Goal: Information Seeking & Learning: Learn about a topic

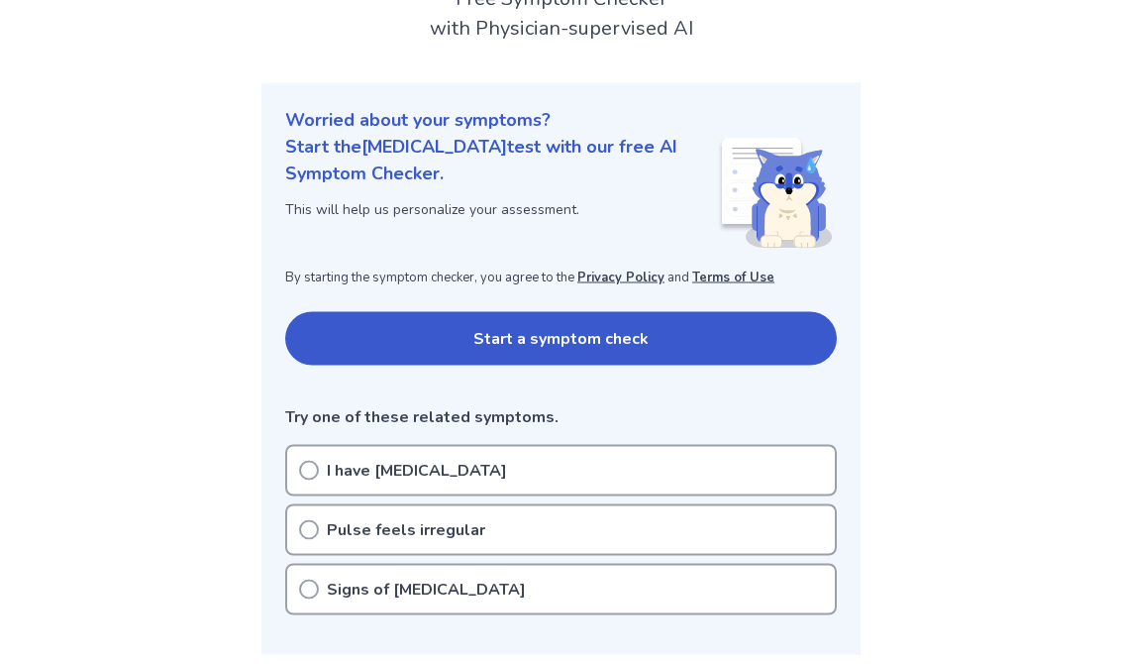
scroll to position [150, 0]
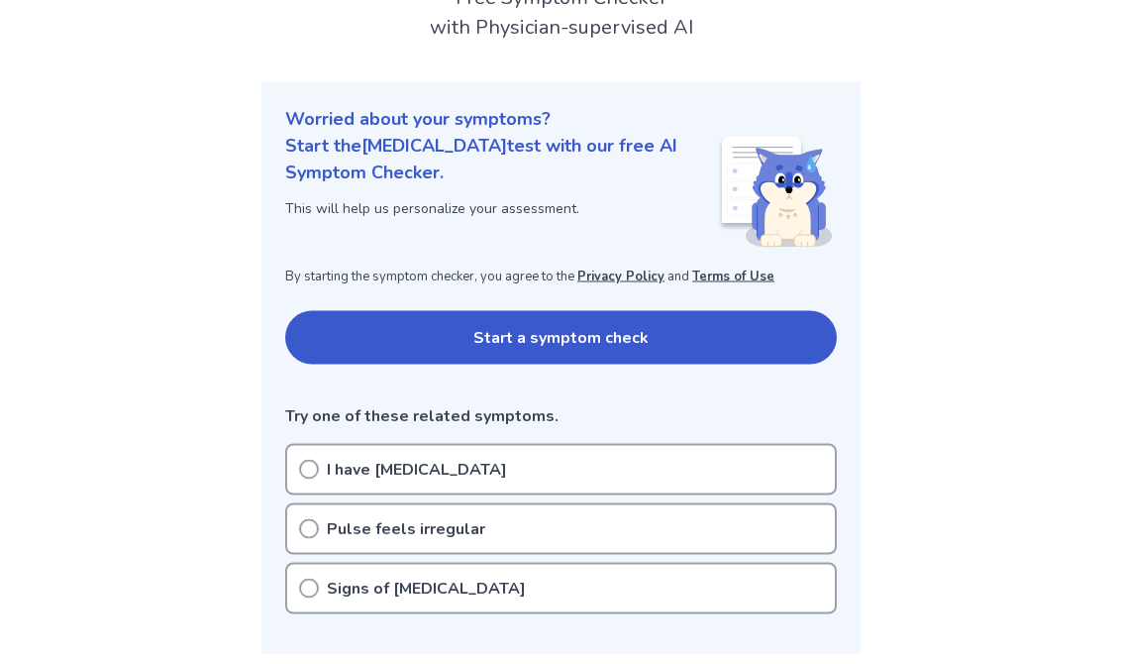
click at [313, 531] on icon at bounding box center [309, 529] width 20 height 20
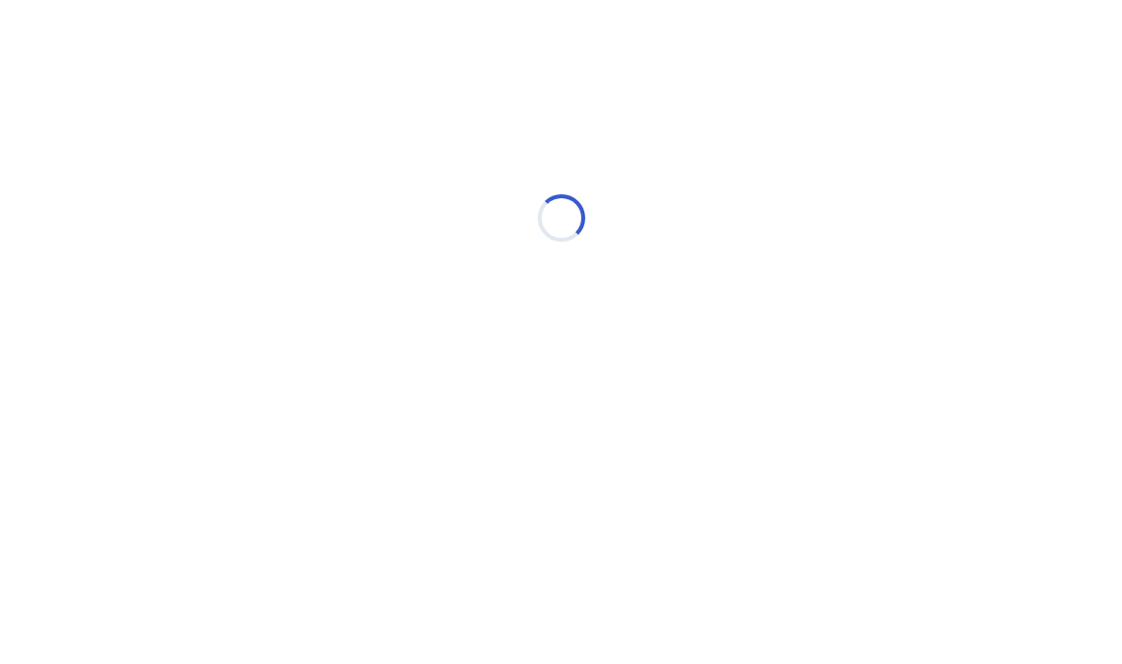
click at [323, 395] on div "Loading..." at bounding box center [561, 218] width 563 height 396
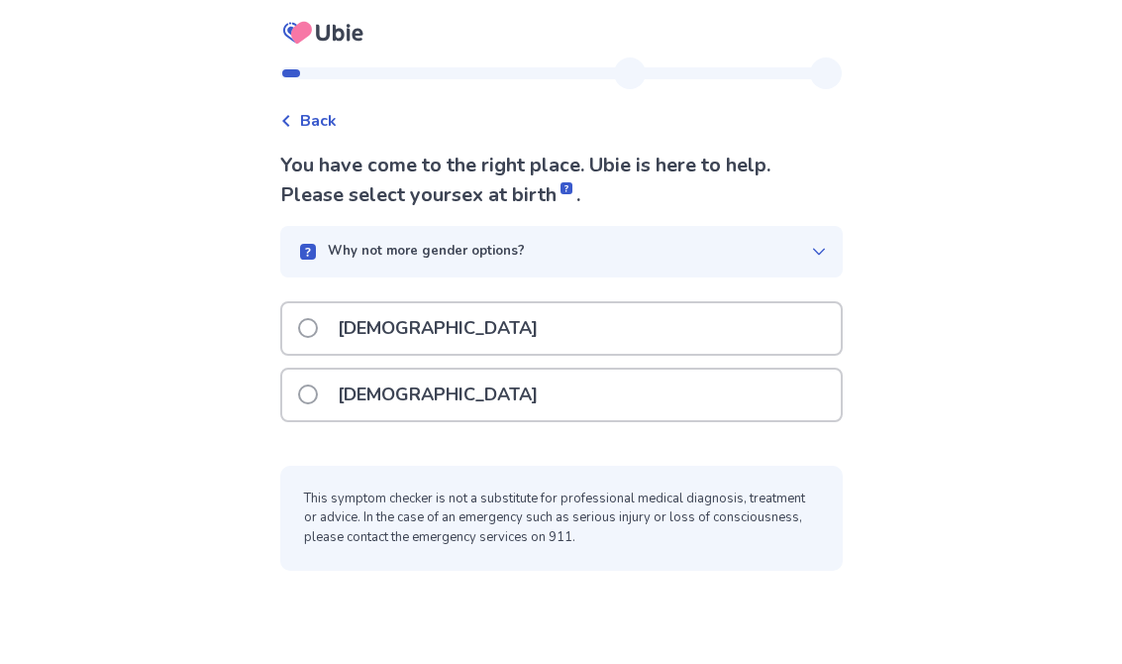
click at [318, 397] on span at bounding box center [308, 394] width 20 height 20
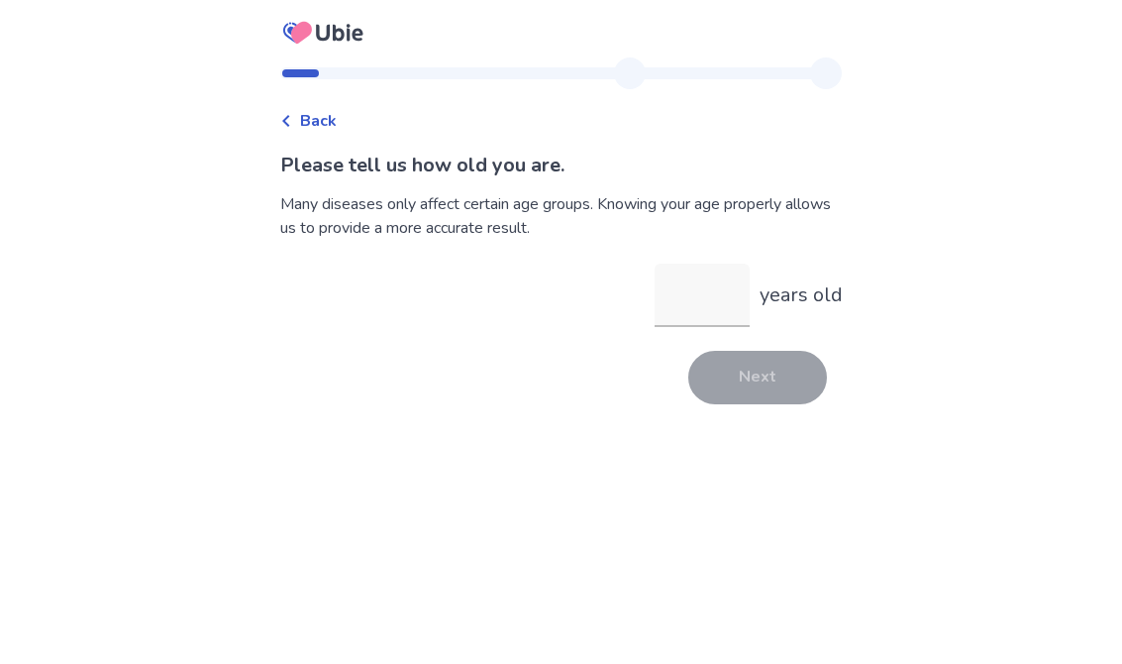
click at [707, 297] on input "years old" at bounding box center [702, 294] width 95 height 63
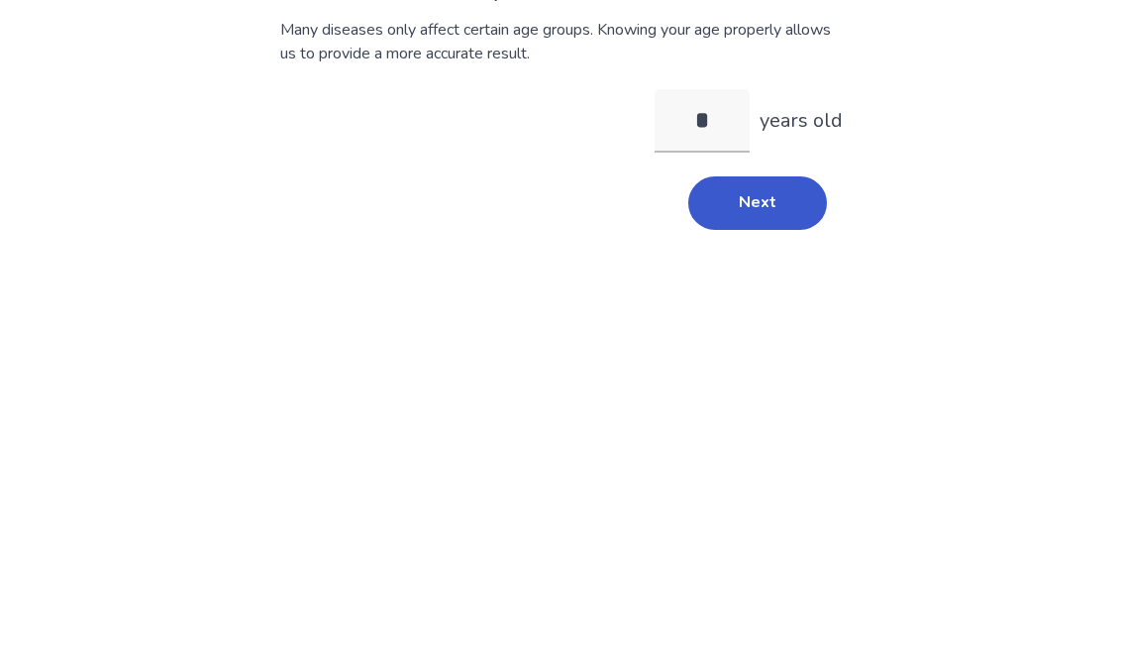
type input "**"
click at [772, 351] on button "Next" at bounding box center [757, 377] width 139 height 53
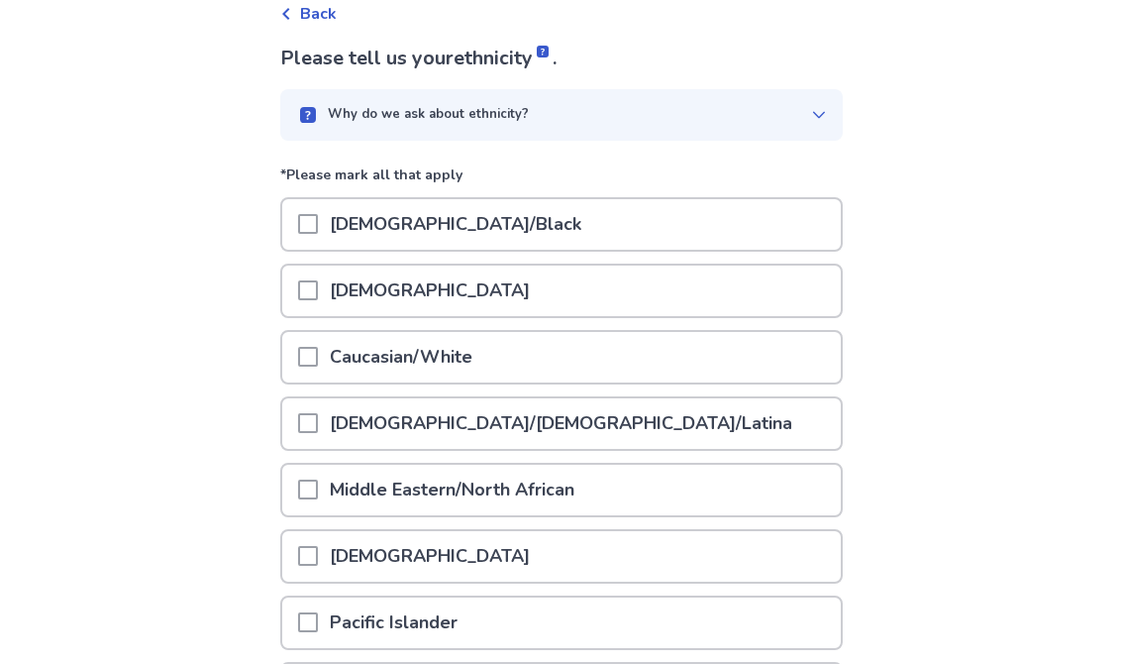
click at [318, 360] on span at bounding box center [308, 358] width 20 height 20
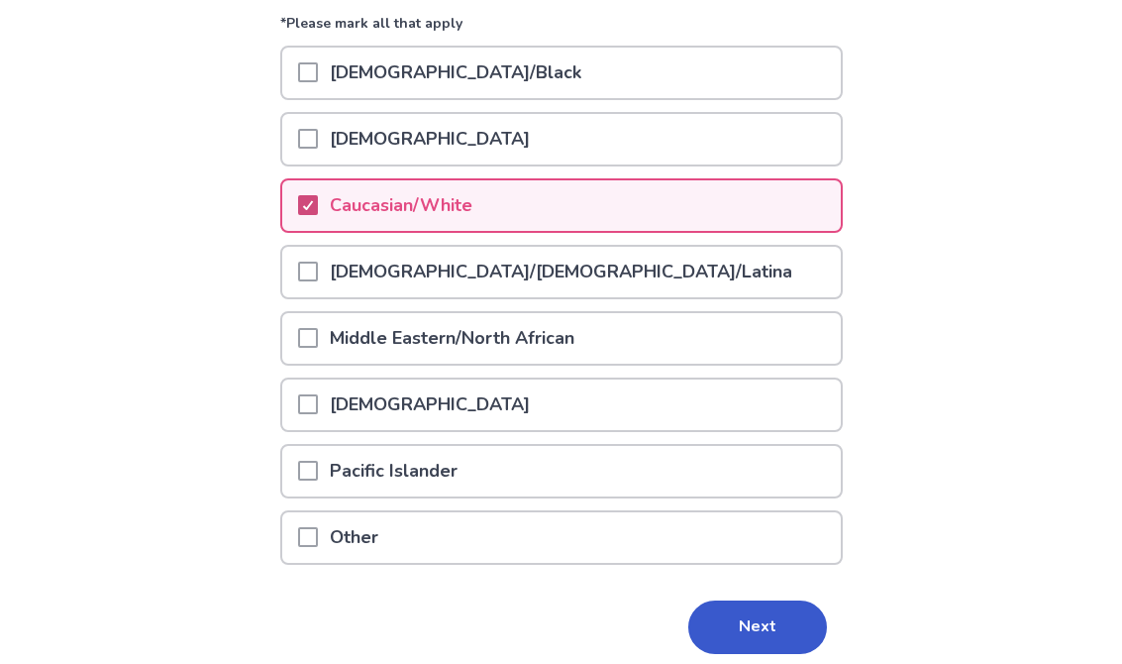
scroll to position [304, 0]
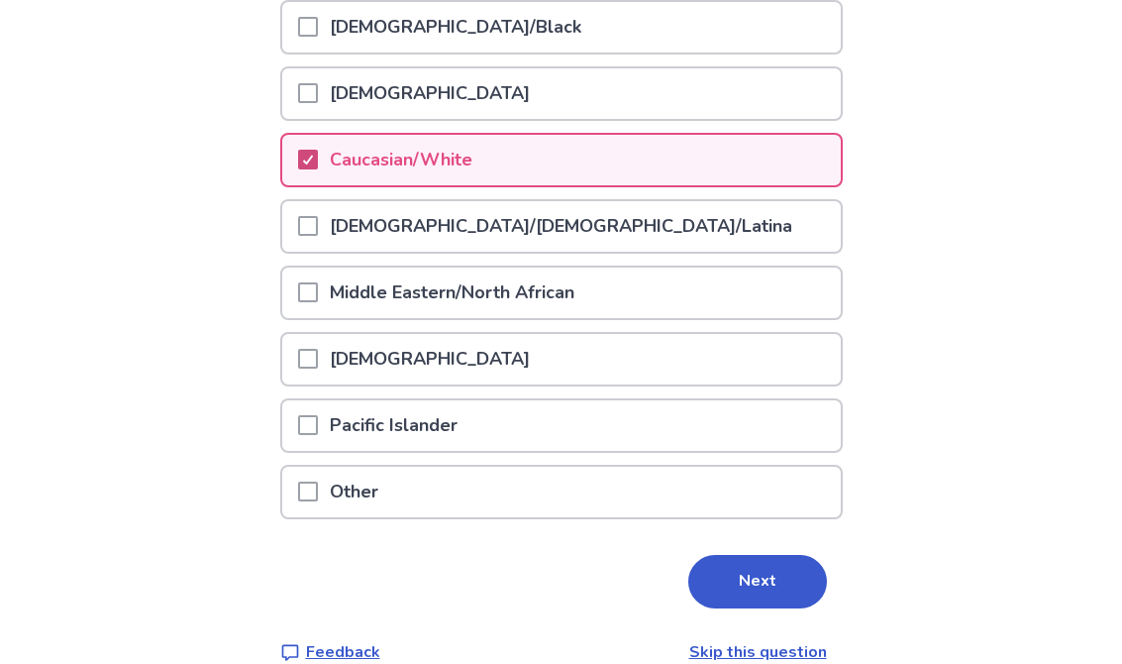
click at [764, 584] on button "Next" at bounding box center [757, 581] width 139 height 53
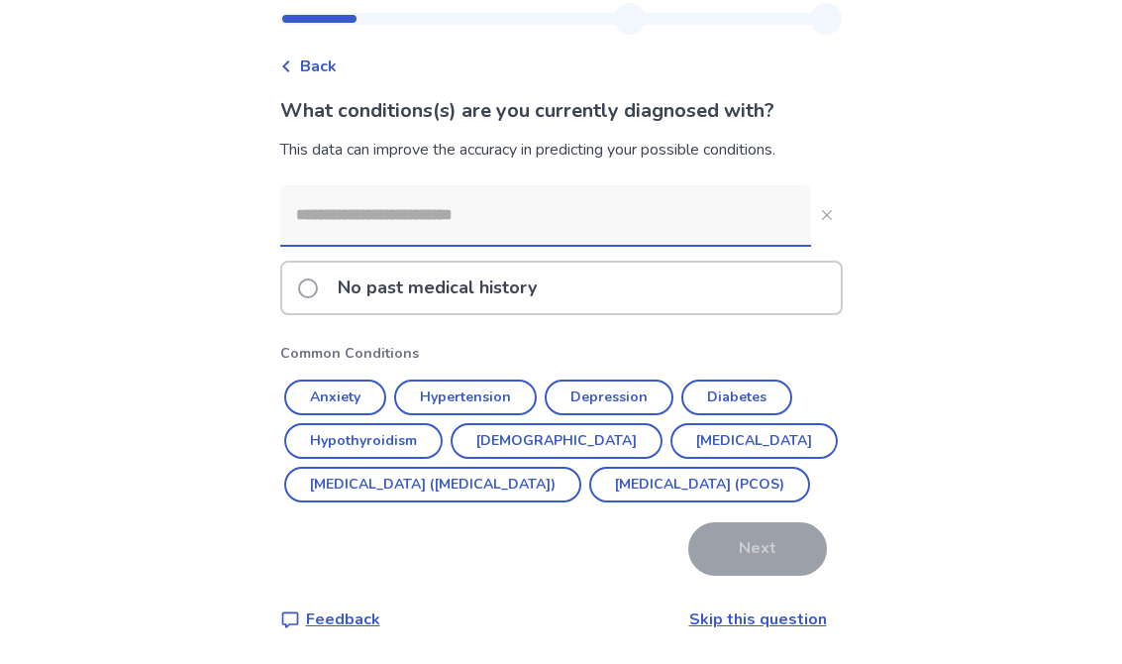
scroll to position [66, 0]
click at [318, 279] on span at bounding box center [308, 289] width 20 height 20
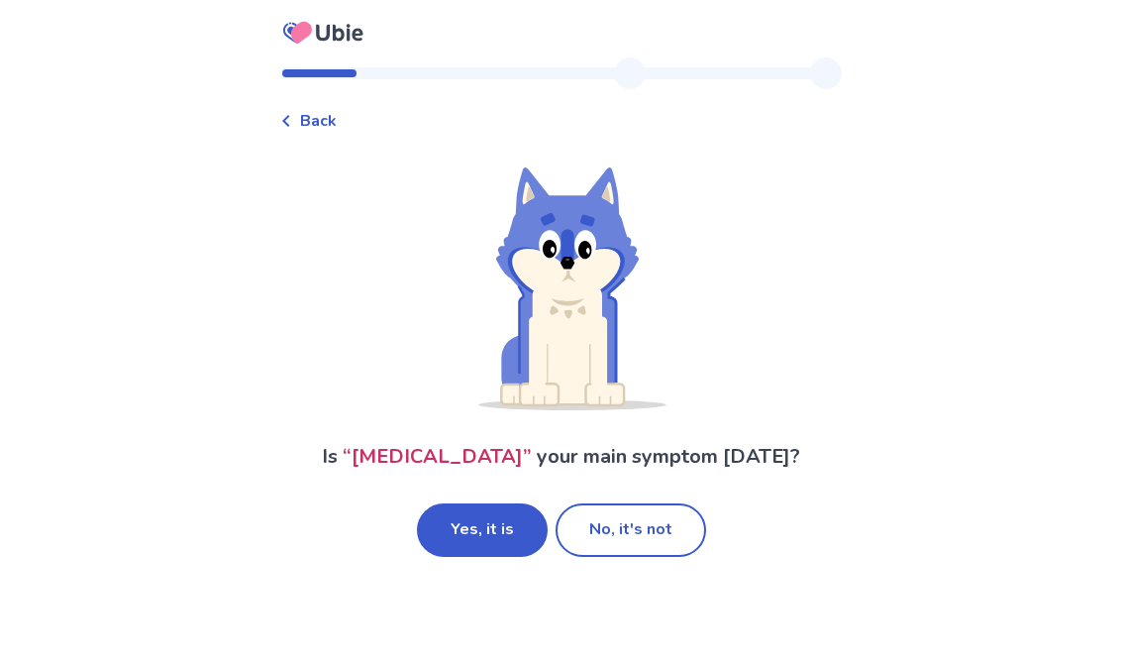
scroll to position [31, 0]
click at [494, 503] on button "Yes, it is" at bounding box center [482, 529] width 131 height 53
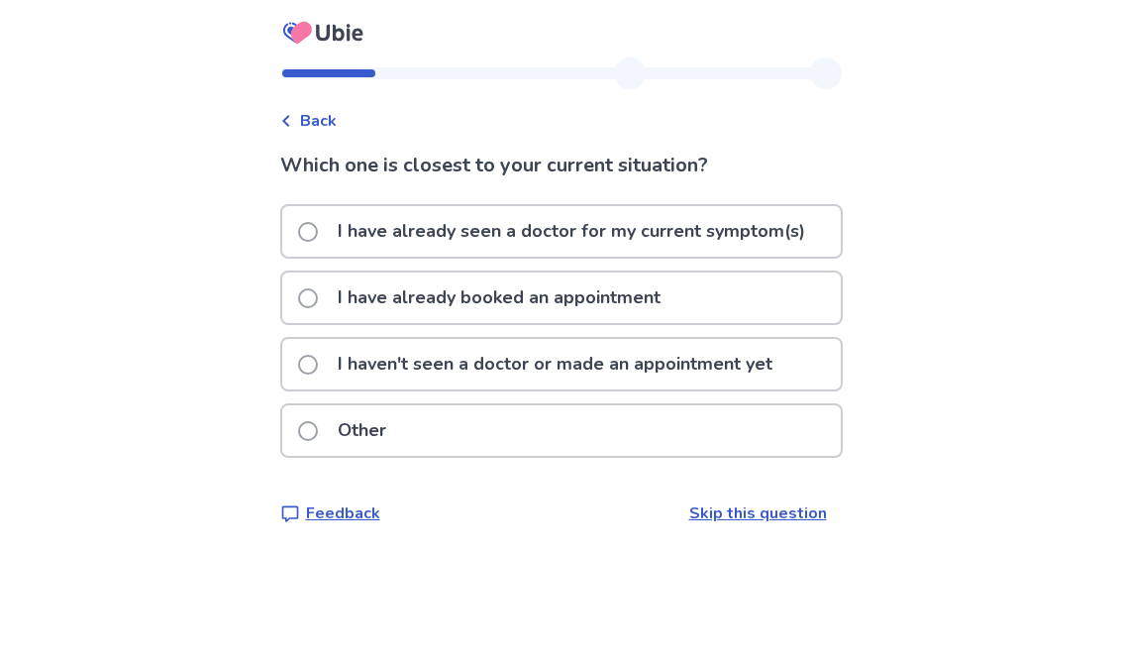
click at [317, 369] on span at bounding box center [308, 365] width 20 height 20
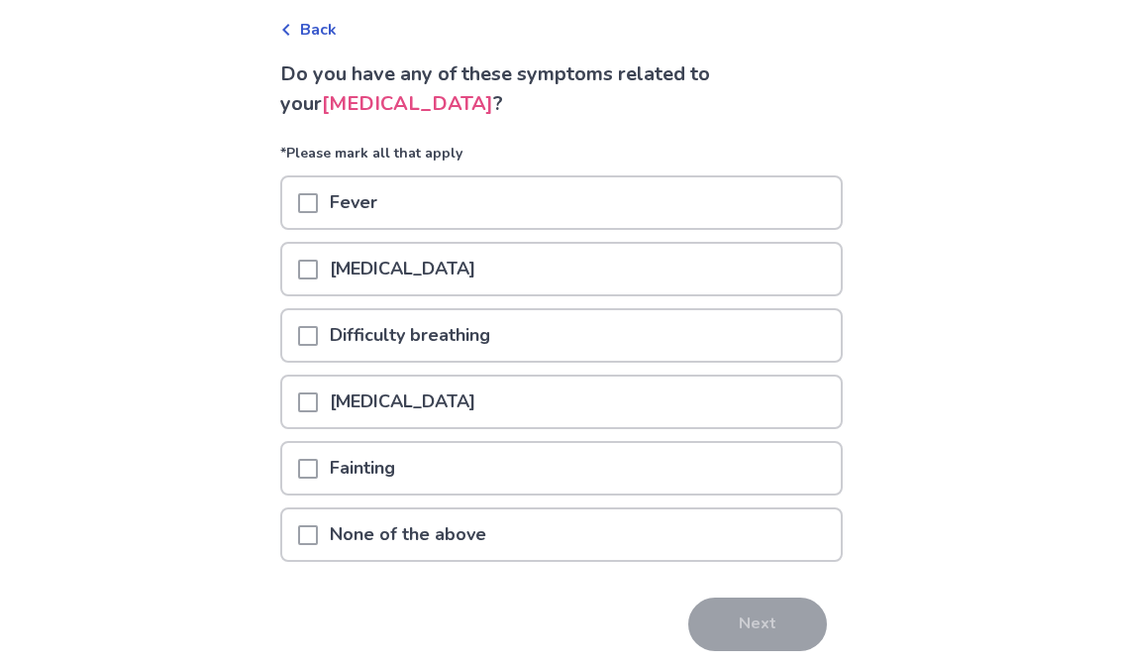
scroll to position [98, 0]
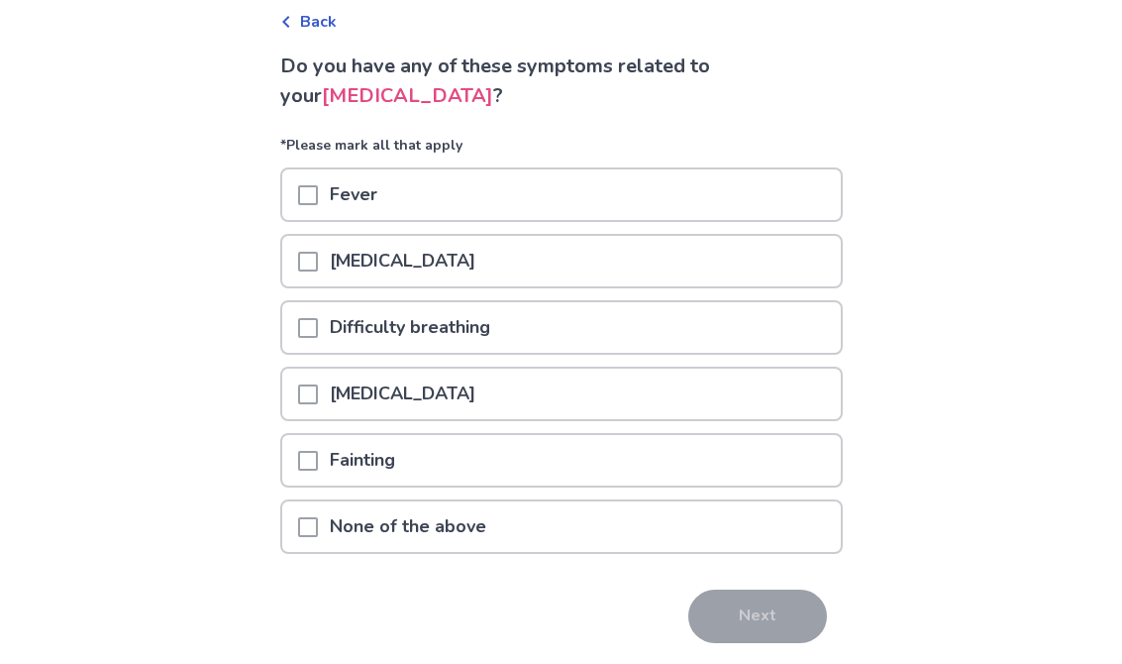
click at [313, 527] on span at bounding box center [308, 528] width 20 height 20
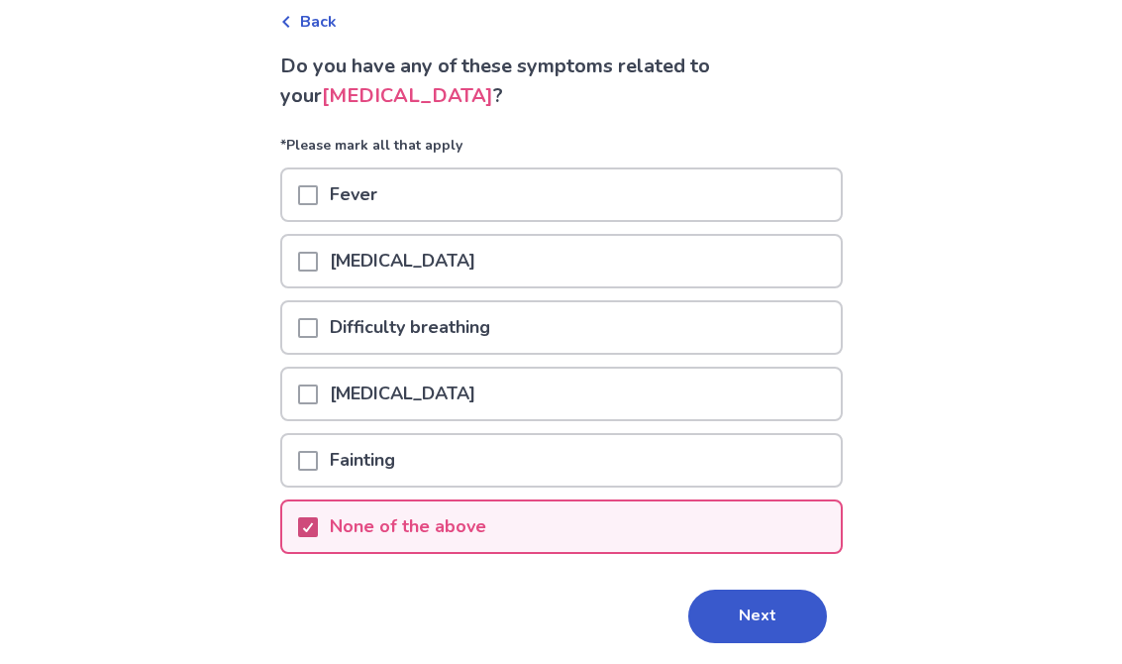
click at [757, 609] on button "Next" at bounding box center [757, 615] width 139 height 53
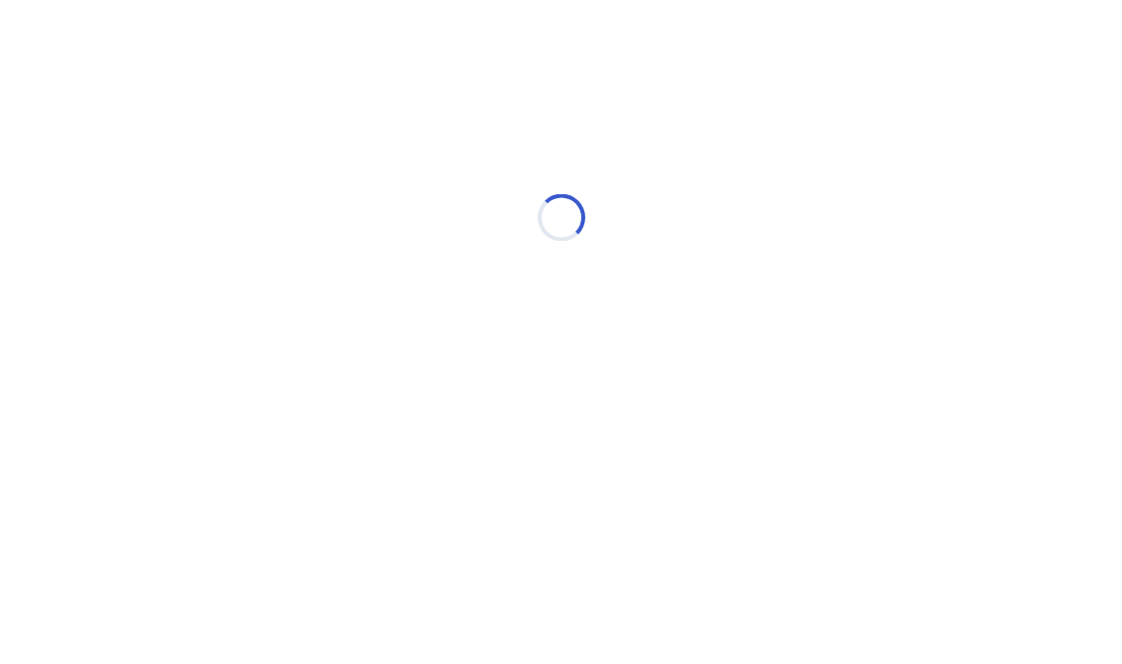
scroll to position [0, 0]
select select "*"
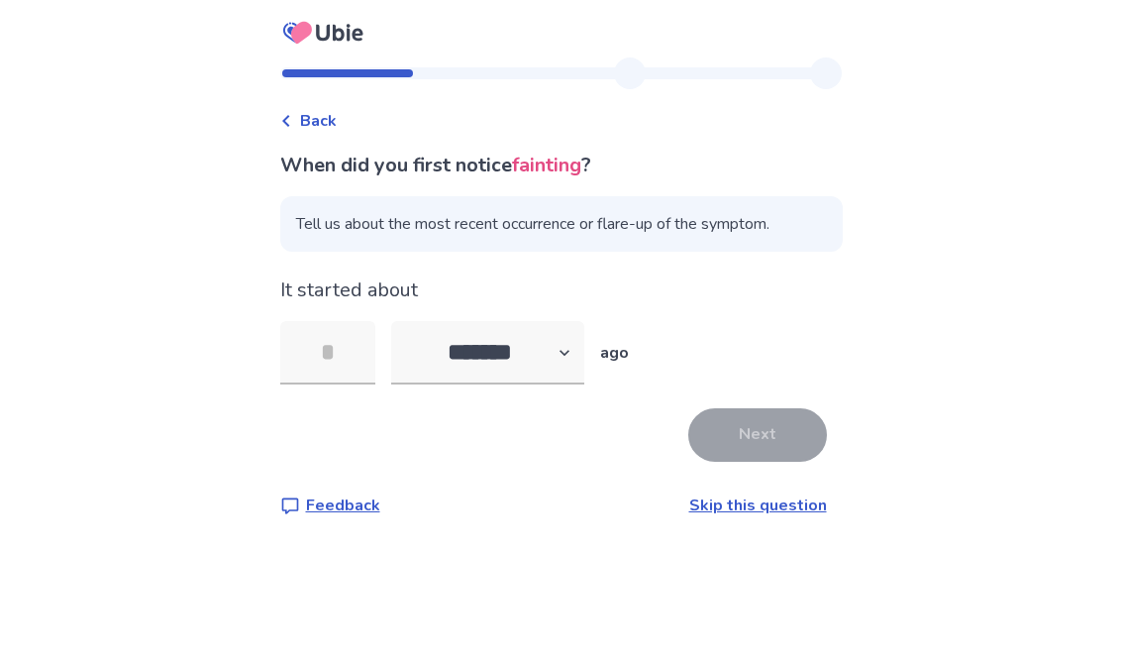
click at [353, 358] on input "tel" at bounding box center [327, 352] width 95 height 63
click at [337, 126] on span "Back" at bounding box center [318, 121] width 37 height 24
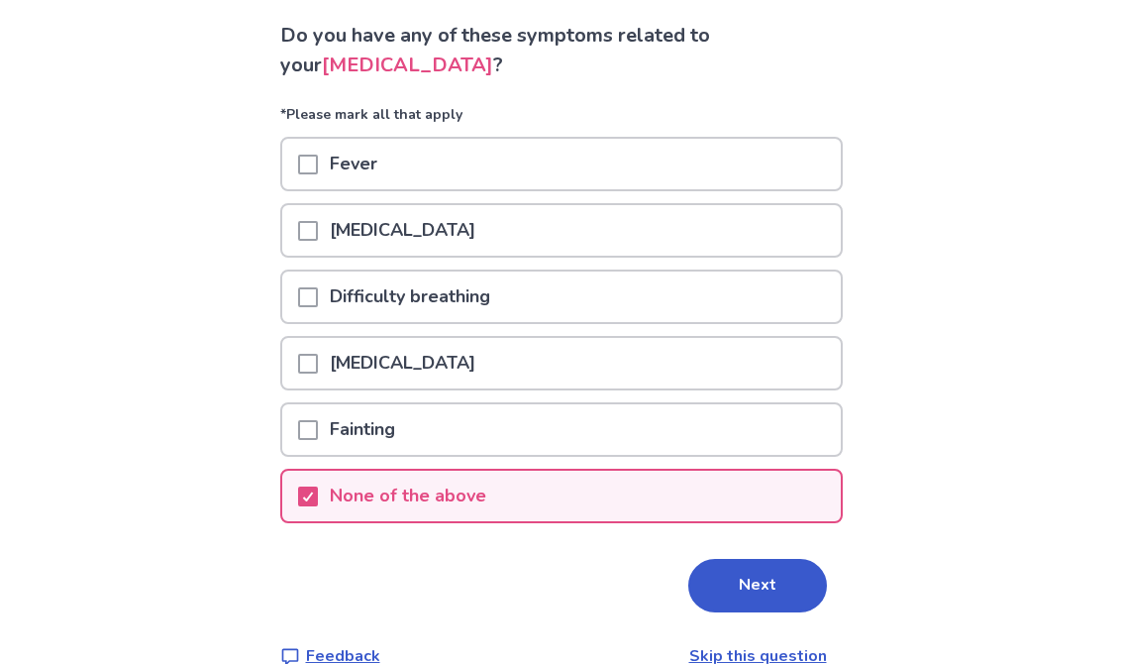
scroll to position [132, 0]
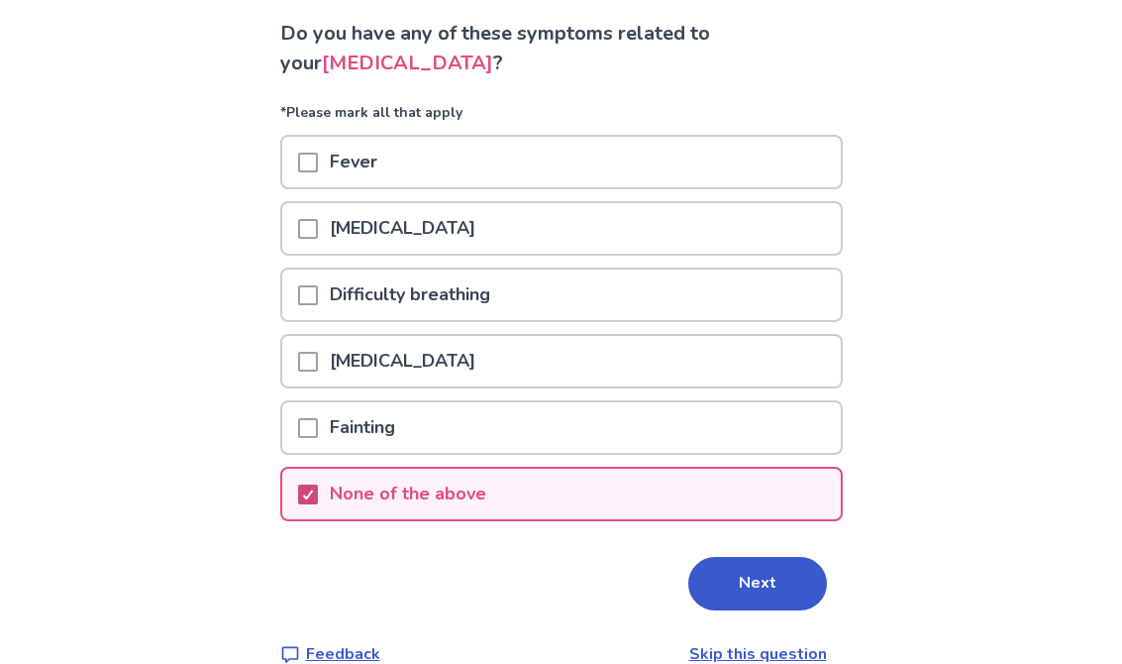
click at [314, 493] on icon at bounding box center [308, 494] width 12 height 10
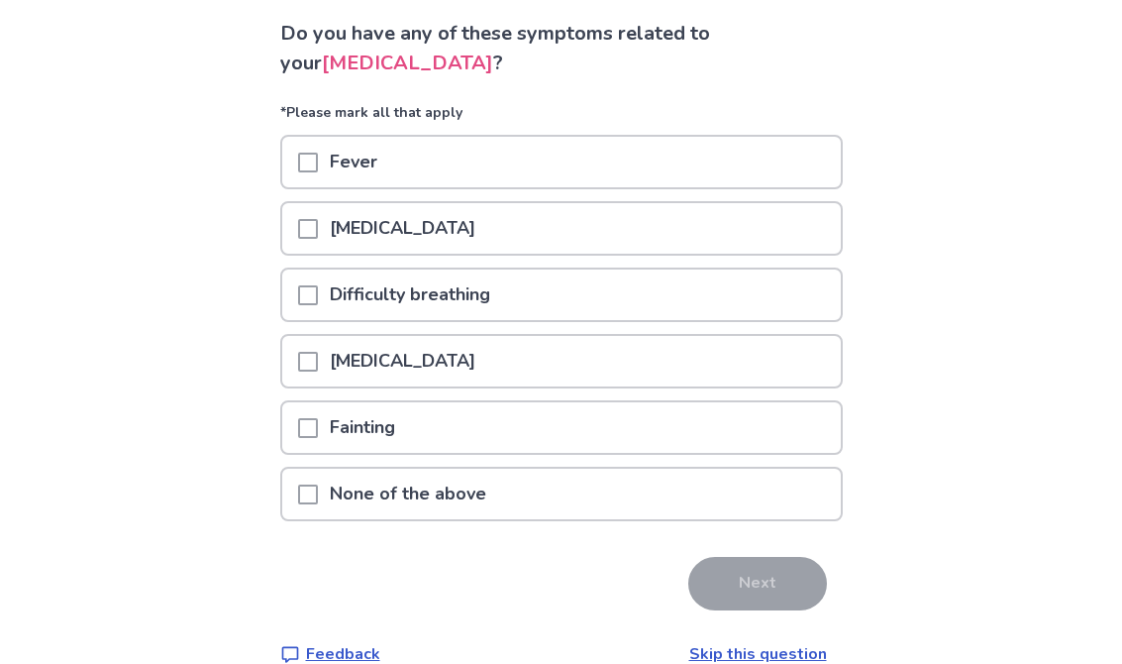
scroll to position [135, 0]
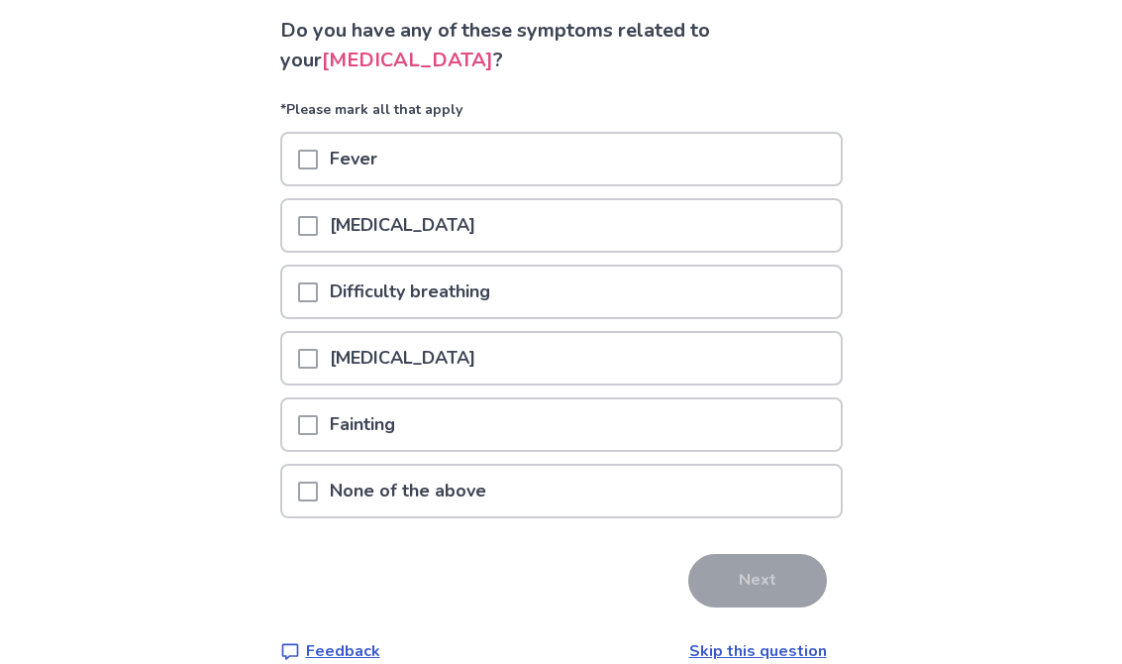
click at [756, 647] on link "Skip this question" at bounding box center [758, 651] width 138 height 22
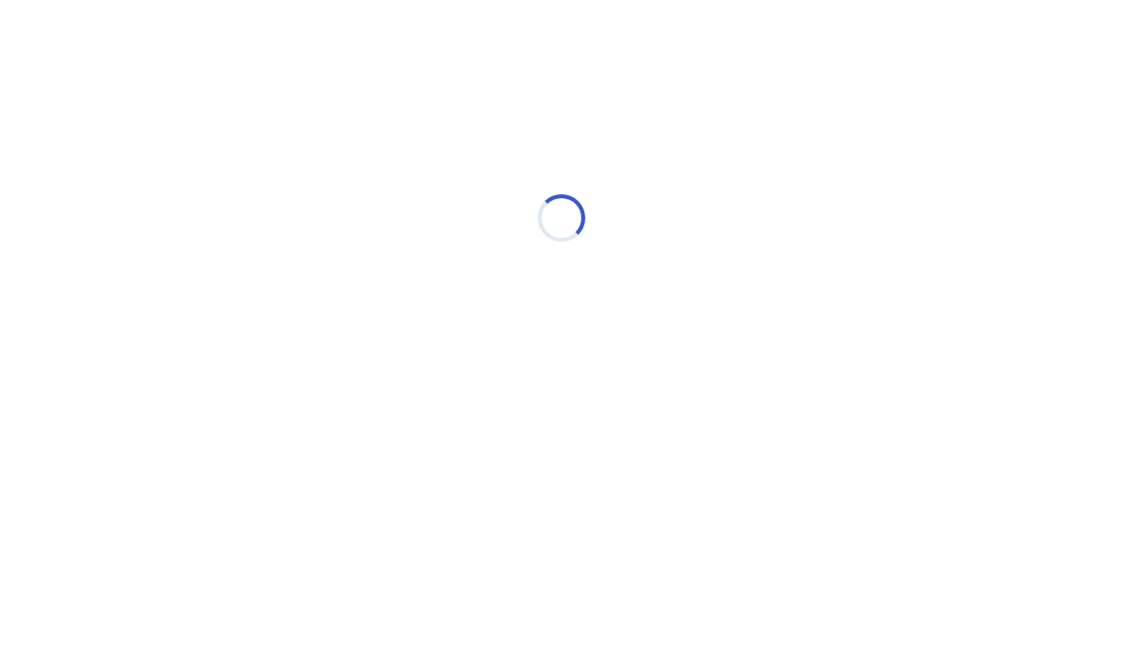
select select "*"
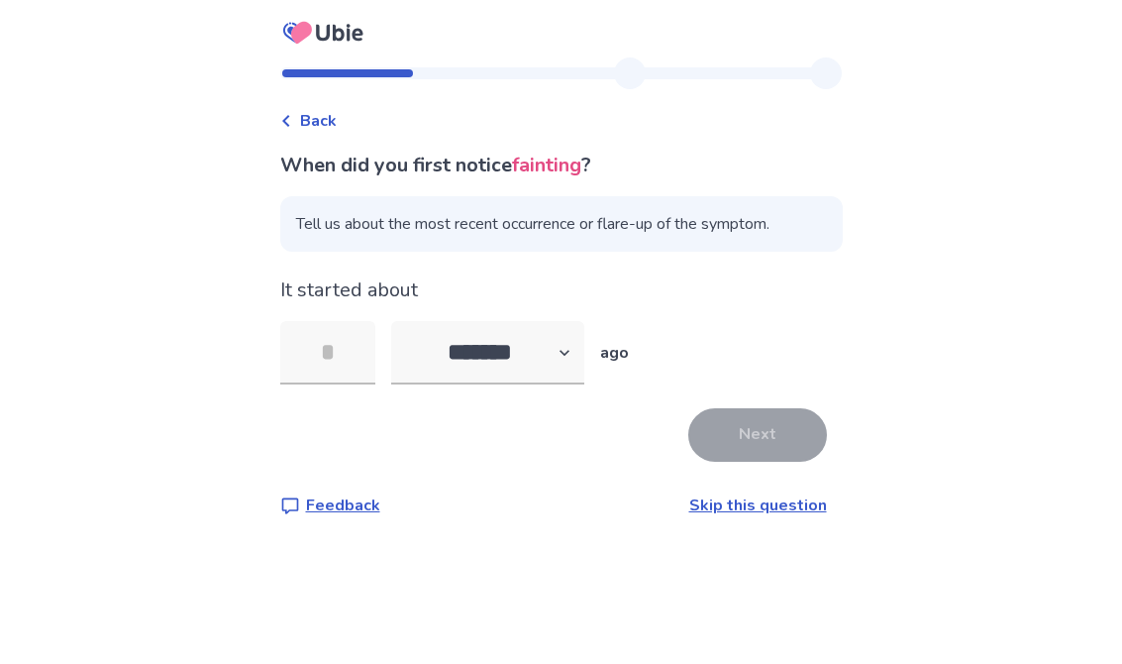
click at [767, 499] on link "Skip this question" at bounding box center [758, 505] width 138 height 22
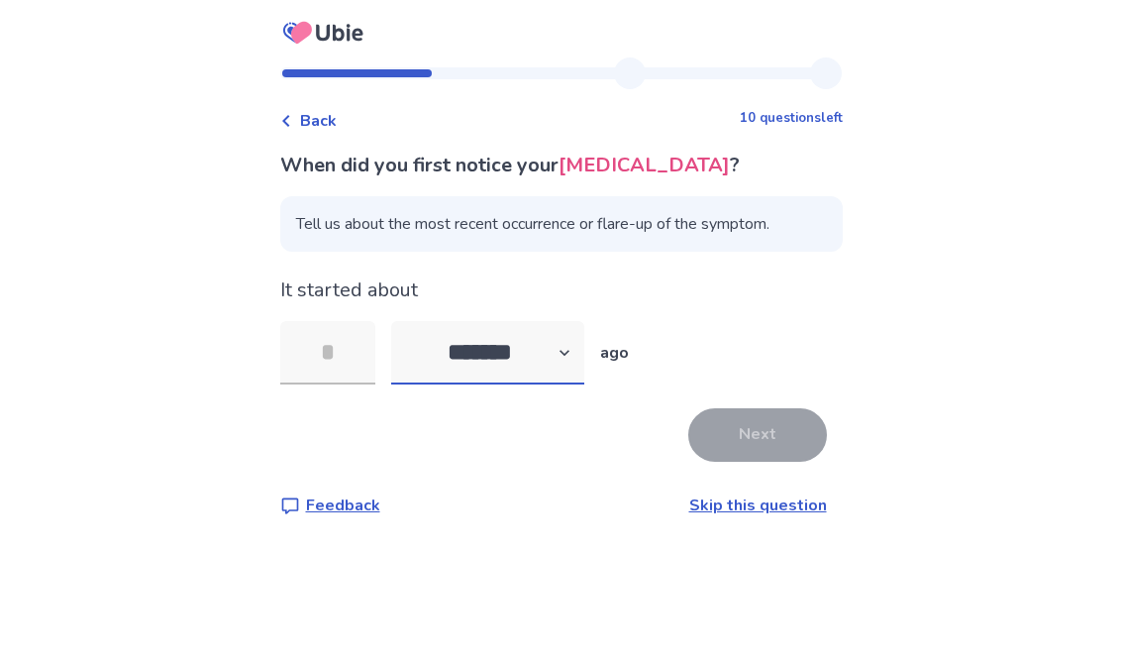
click at [572, 356] on select "******* ****** ******* ******** *******" at bounding box center [487, 352] width 193 height 63
select select "*"
click at [352, 362] on input "tel" at bounding box center [327, 352] width 95 height 63
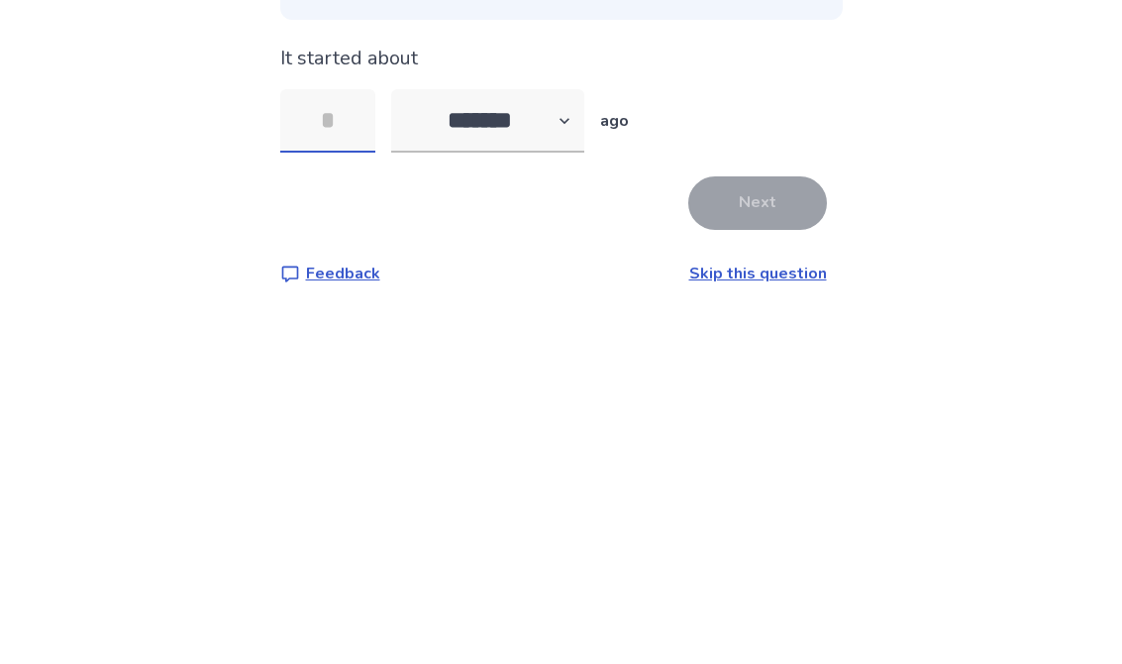
type input "*"
click at [765, 408] on button "Next" at bounding box center [757, 434] width 139 height 53
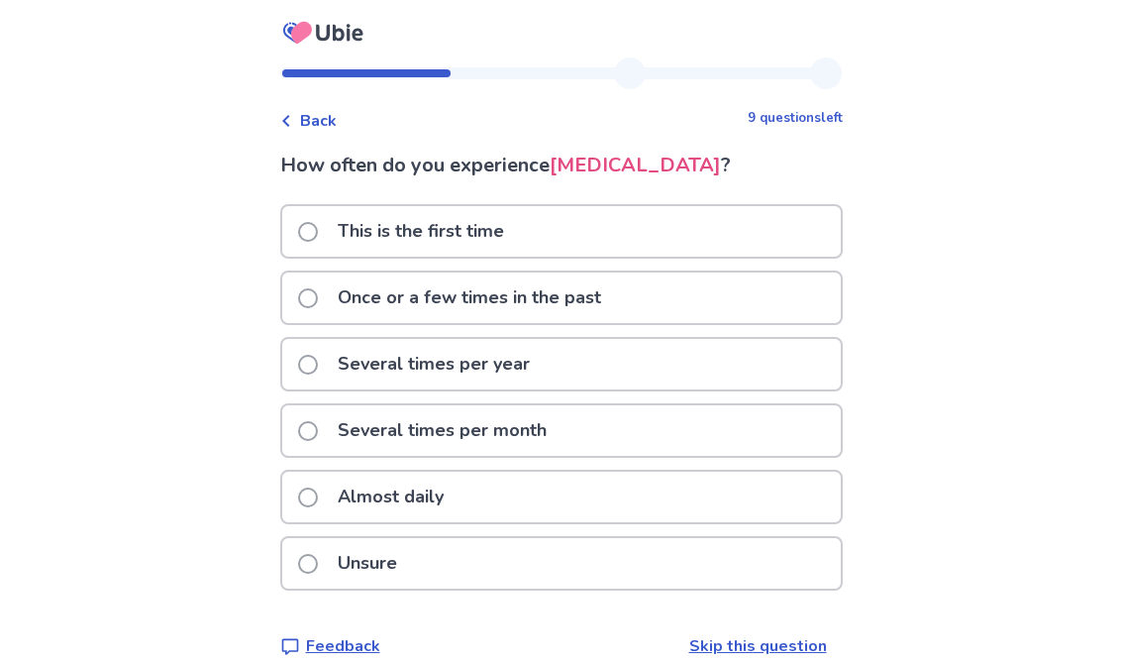
click at [318, 501] on span at bounding box center [308, 497] width 20 height 20
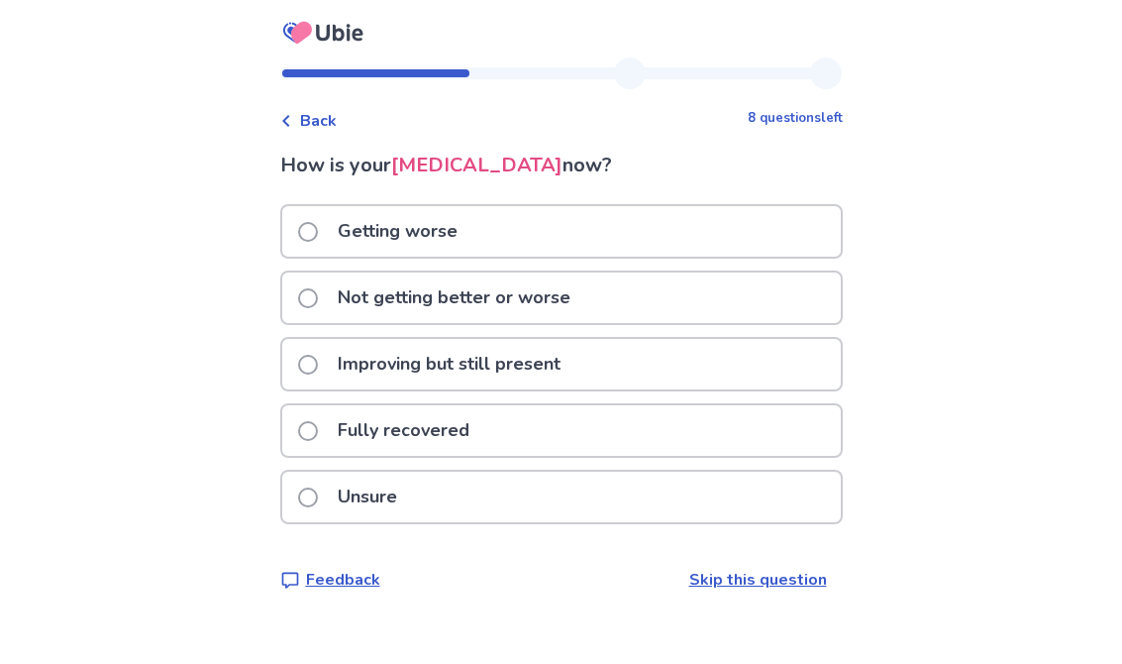
click at [318, 493] on span at bounding box center [308, 497] width 20 height 20
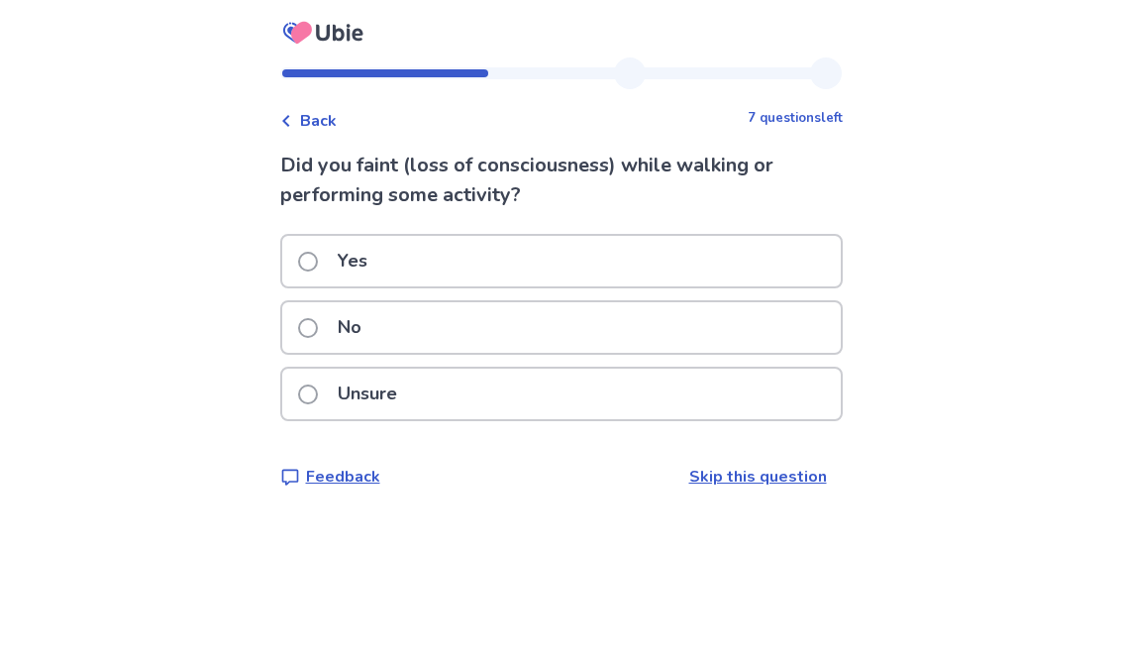
click at [315, 330] on span at bounding box center [308, 328] width 20 height 20
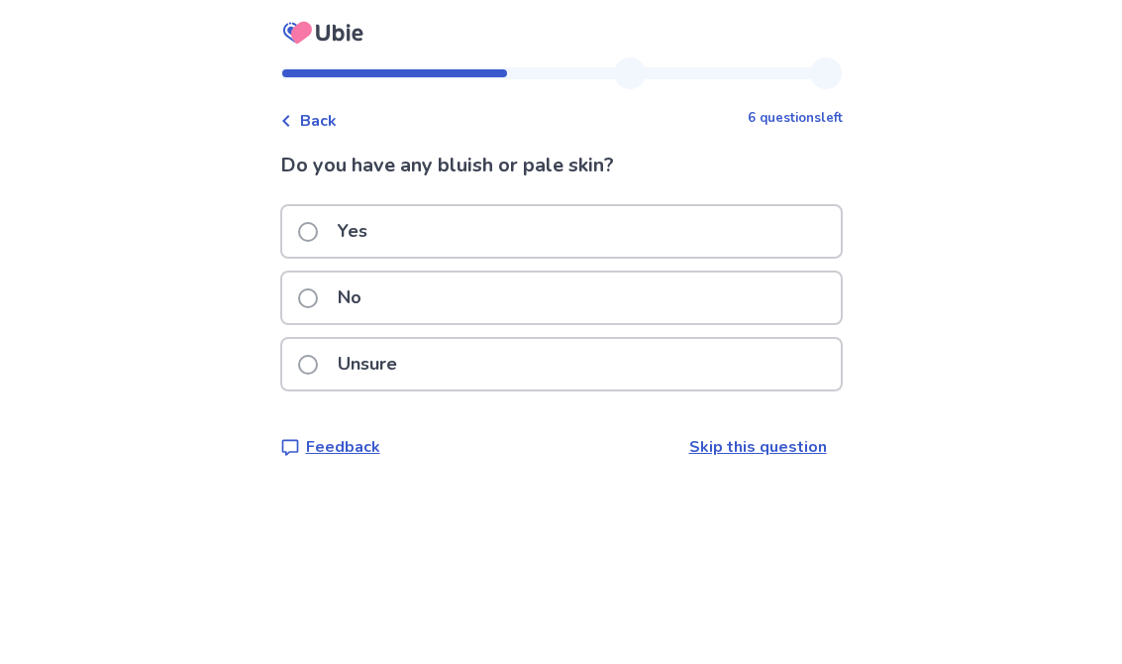
click at [318, 298] on span at bounding box center [308, 298] width 20 height 20
click at [318, 301] on span at bounding box center [308, 298] width 20 height 20
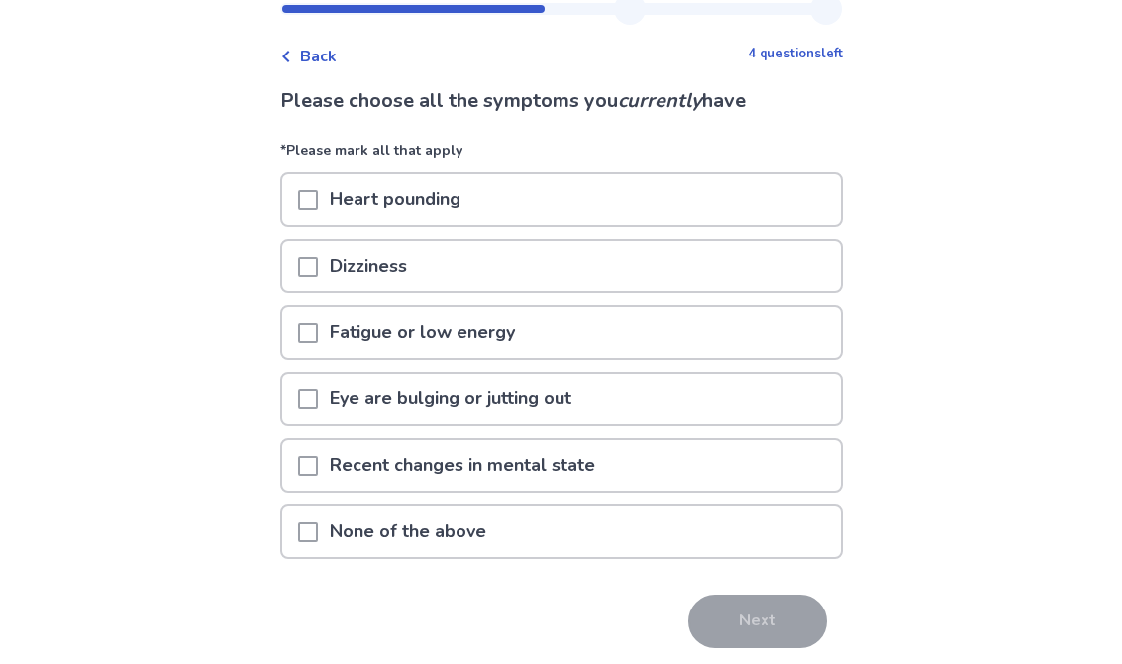
scroll to position [64, 0]
click at [318, 198] on span at bounding box center [308, 200] width 20 height 20
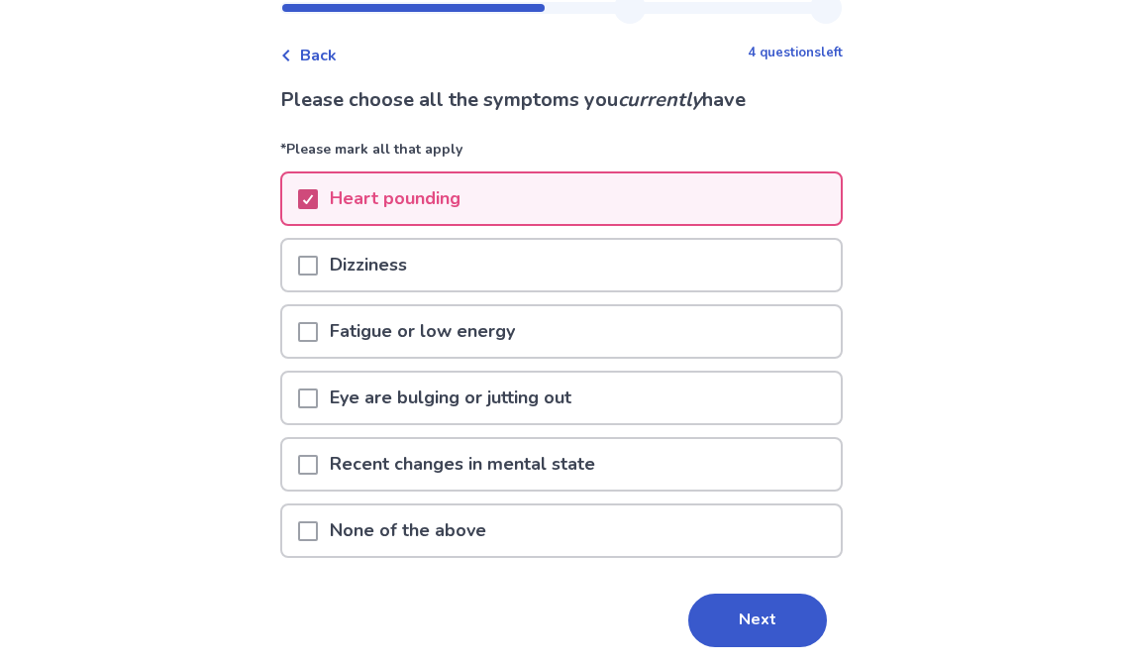
scroll to position [65, 0]
click at [318, 264] on span at bounding box center [308, 266] width 20 height 20
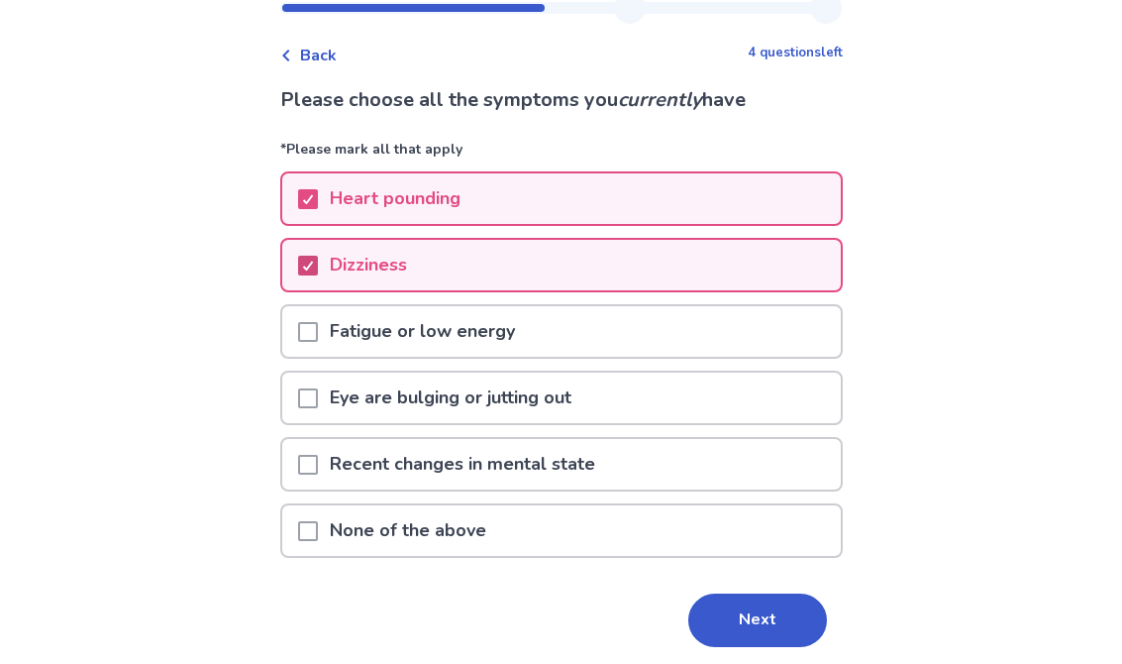
click at [772, 614] on button "Next" at bounding box center [757, 619] width 139 height 53
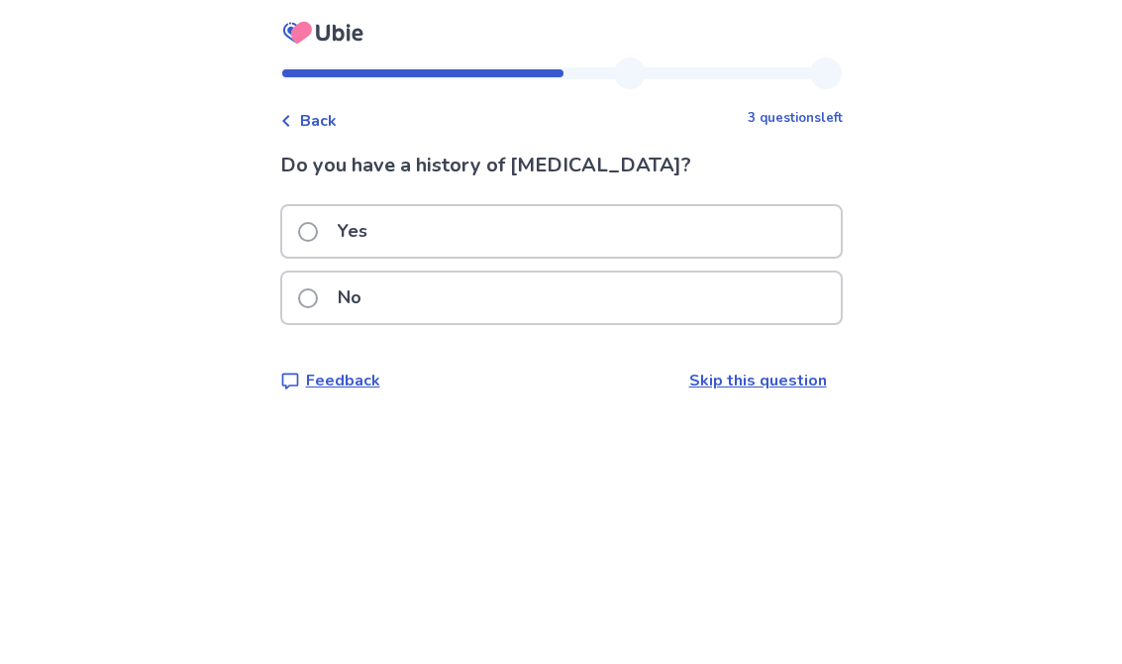
click at [318, 305] on span at bounding box center [308, 298] width 20 height 20
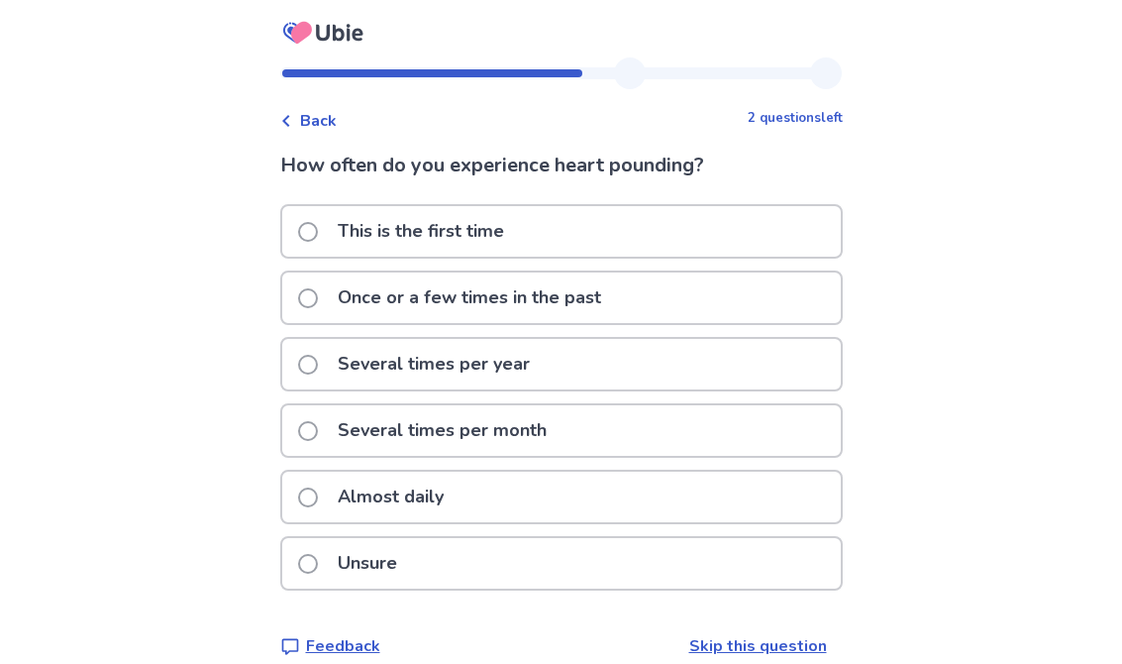
click at [318, 493] on span at bounding box center [308, 497] width 20 height 20
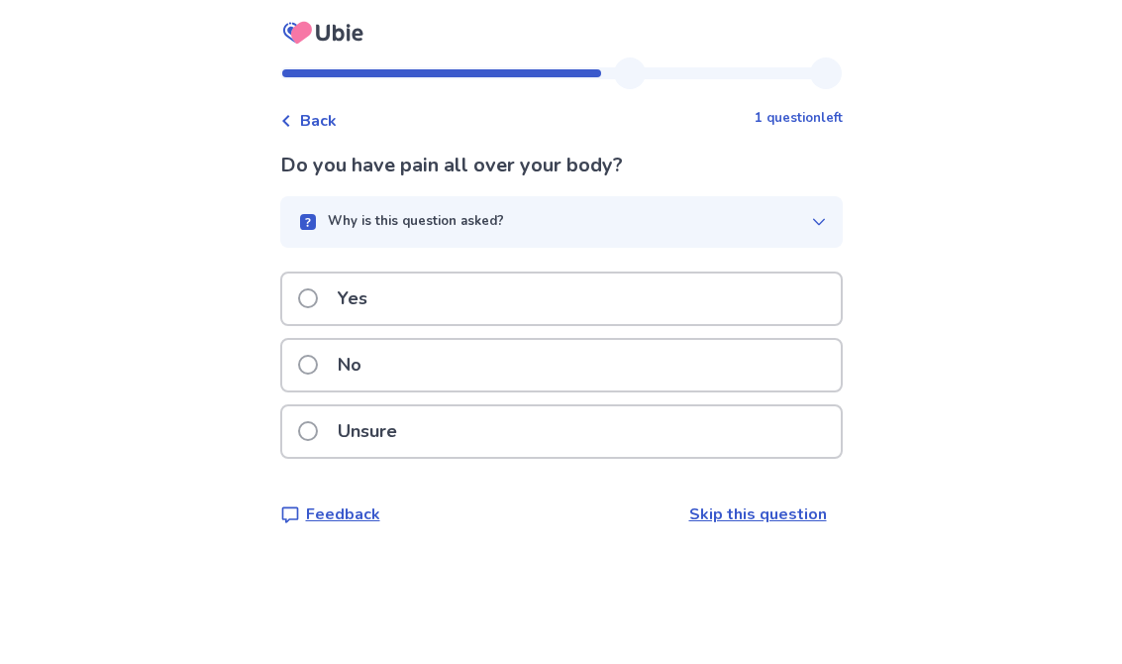
click at [809, 230] on button "Why is this question asked?" at bounding box center [561, 222] width 563 height 52
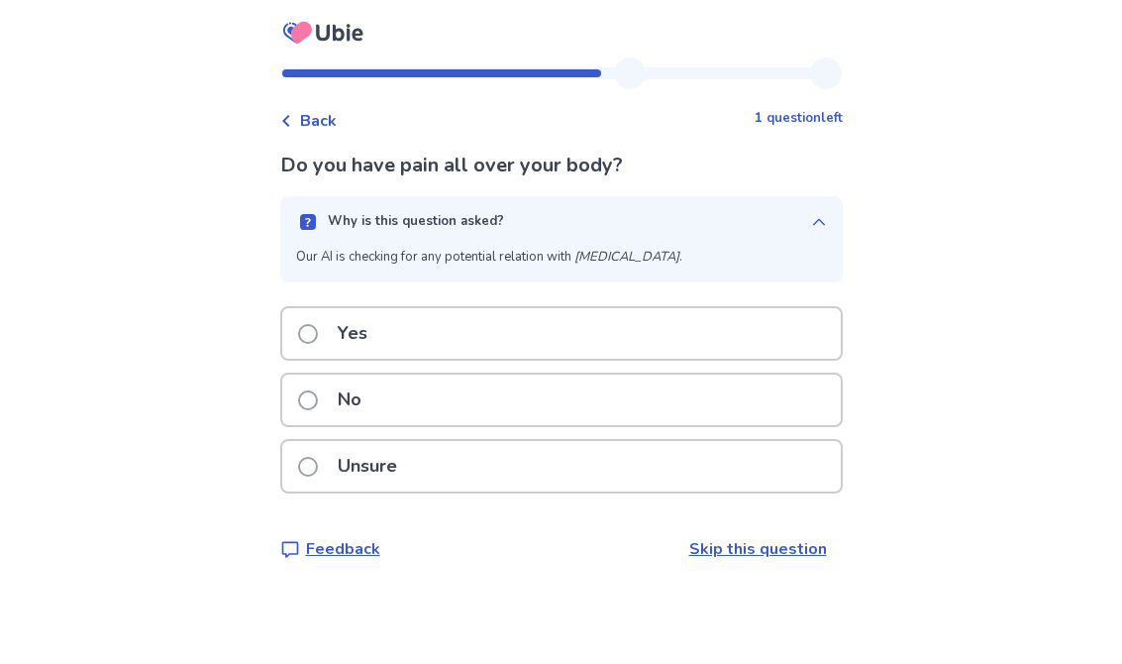
click at [814, 225] on icon "button" at bounding box center [819, 222] width 16 height 16
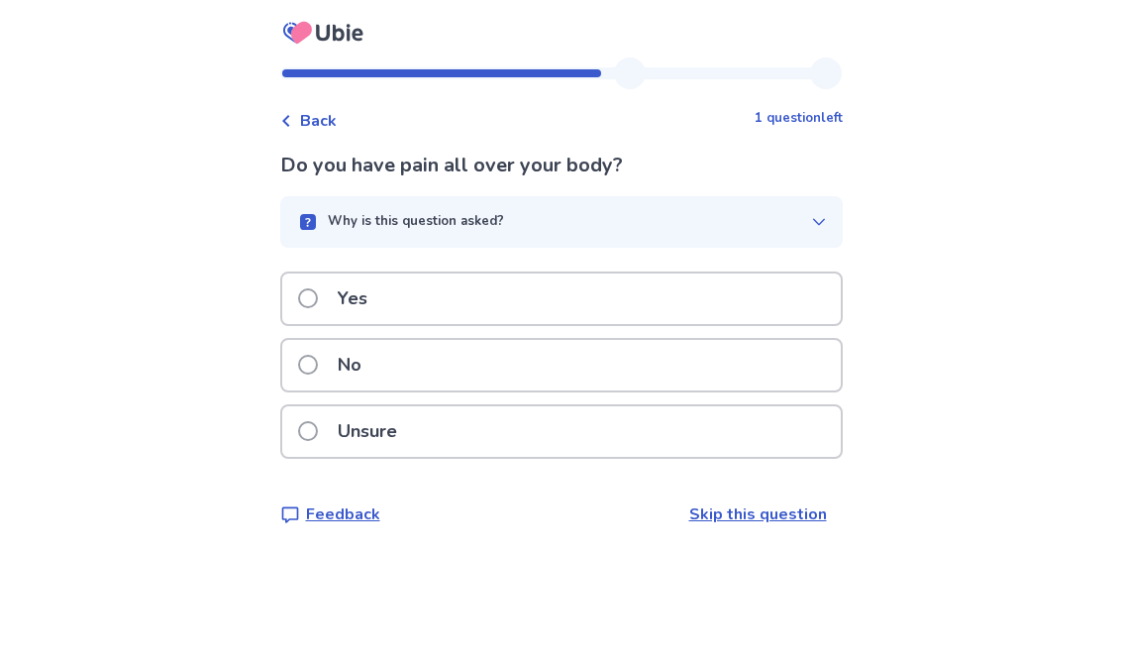
click at [318, 368] on span at bounding box center [308, 365] width 20 height 20
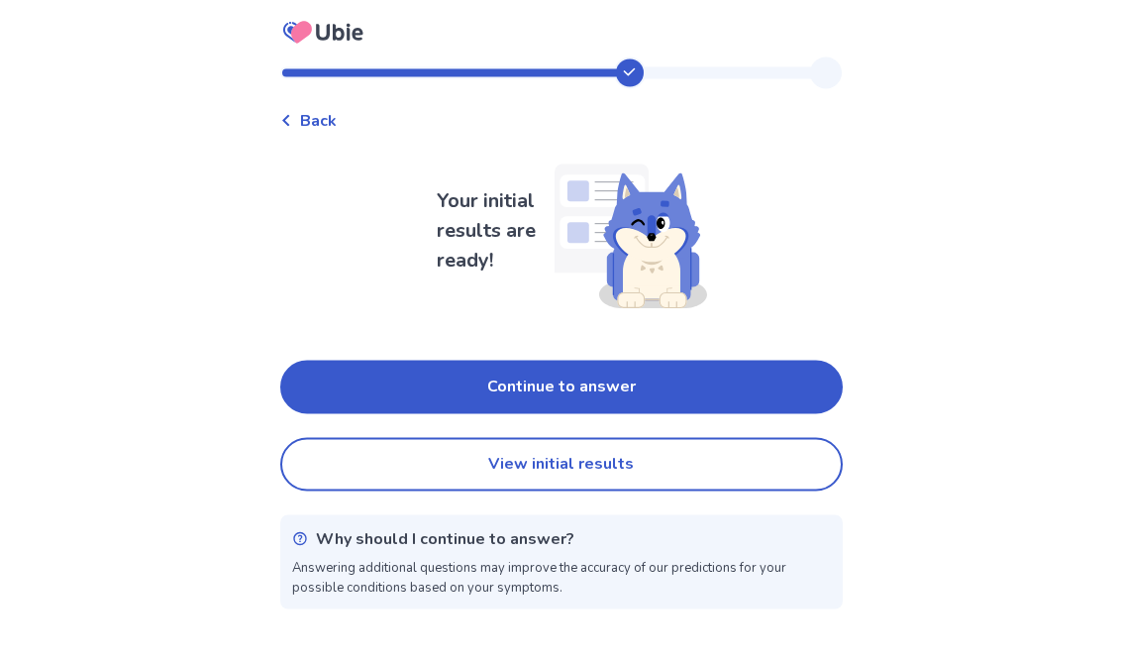
scroll to position [31, 0]
click at [672, 438] on button "View initial results" at bounding box center [561, 464] width 563 height 53
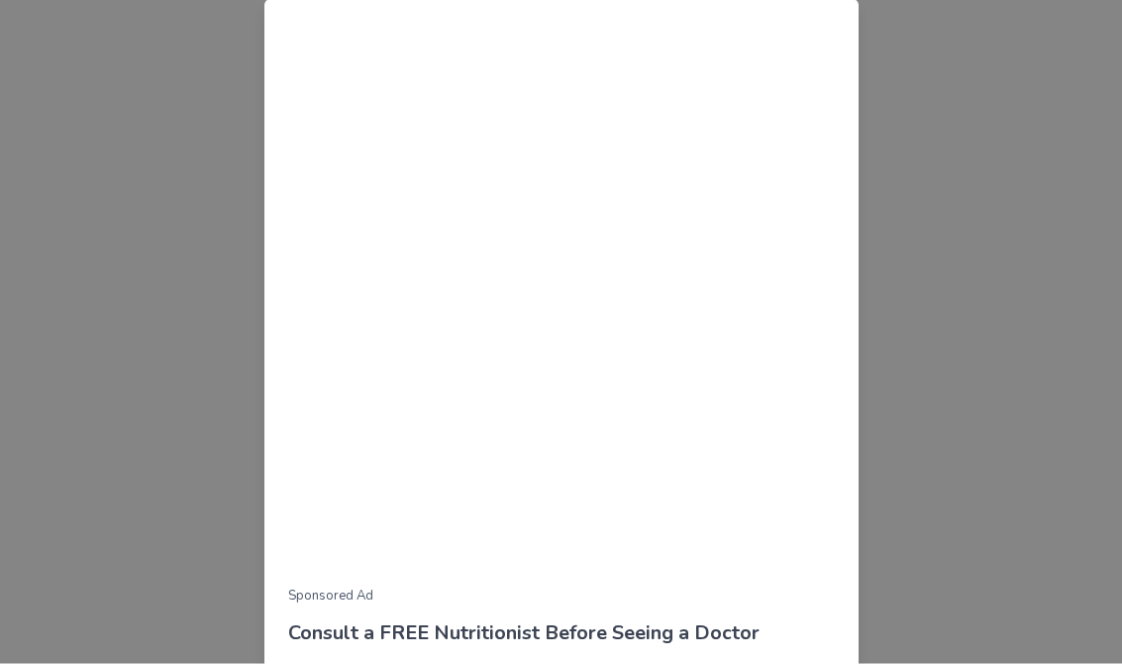
scroll to position [694, 0]
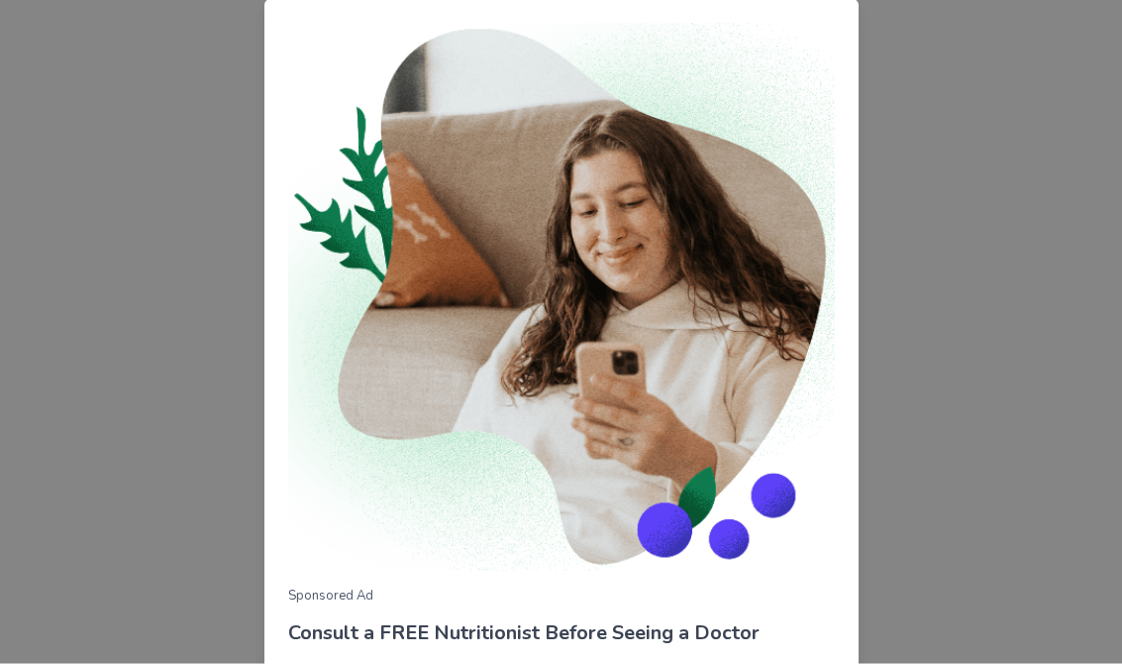
click at [909, 268] on div "Sponsored Ad Consult a FREE Nutritionist Before Seeing a Doctor Before going to…" at bounding box center [561, 332] width 1122 height 664
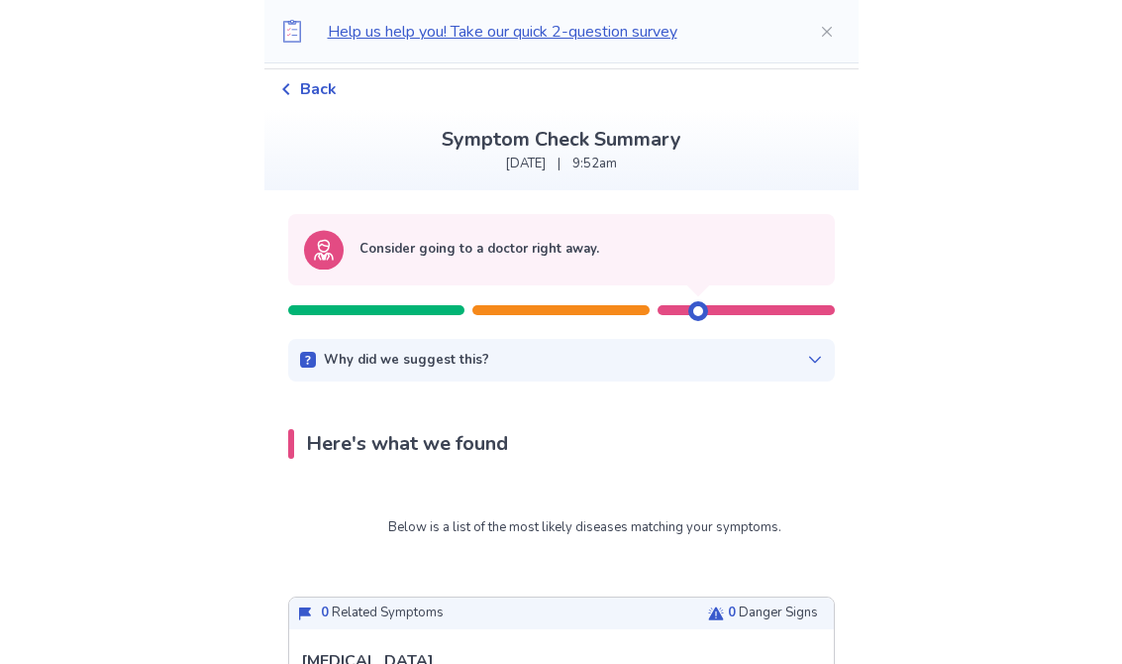
scroll to position [59, 0]
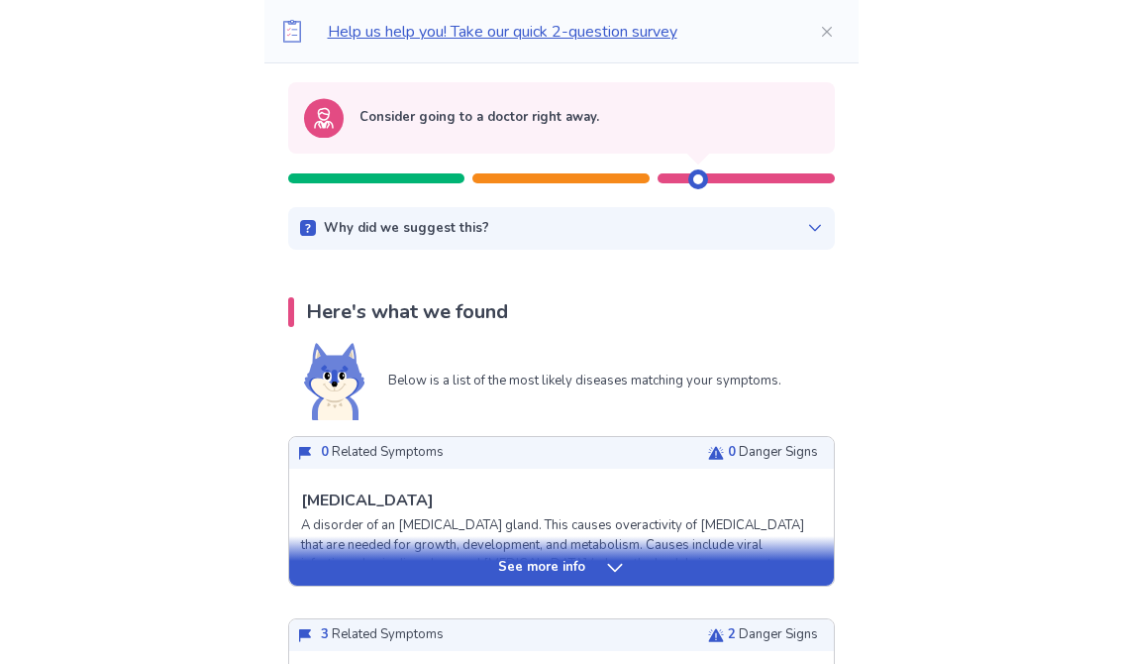
click at [807, 234] on icon at bounding box center [815, 229] width 16 height 16
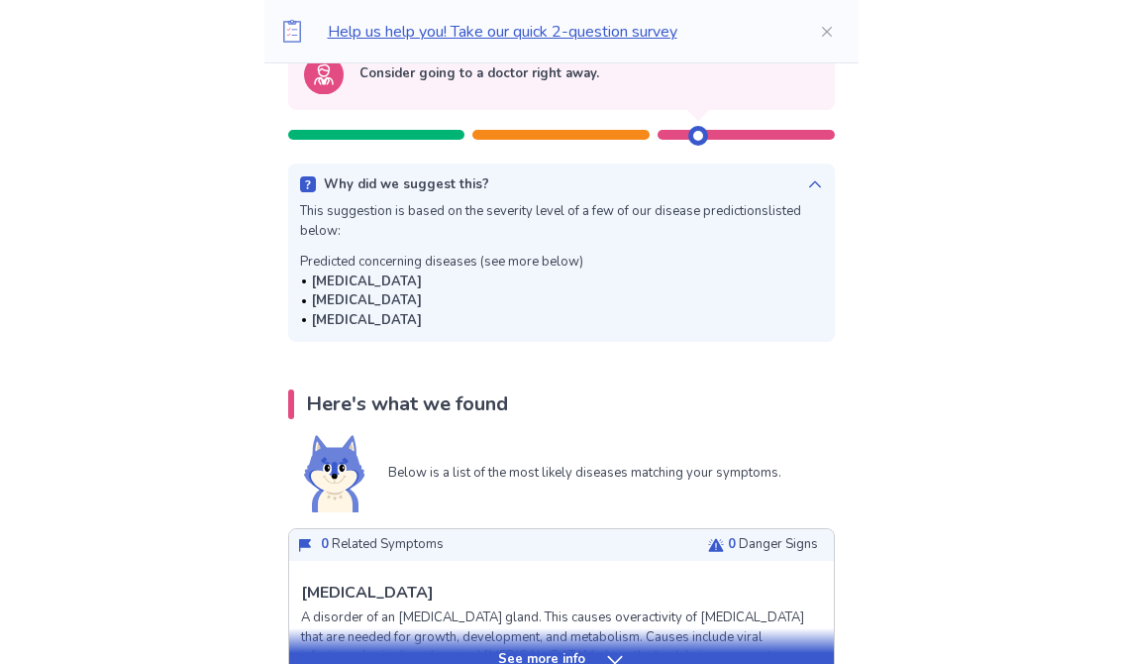
scroll to position [236, 0]
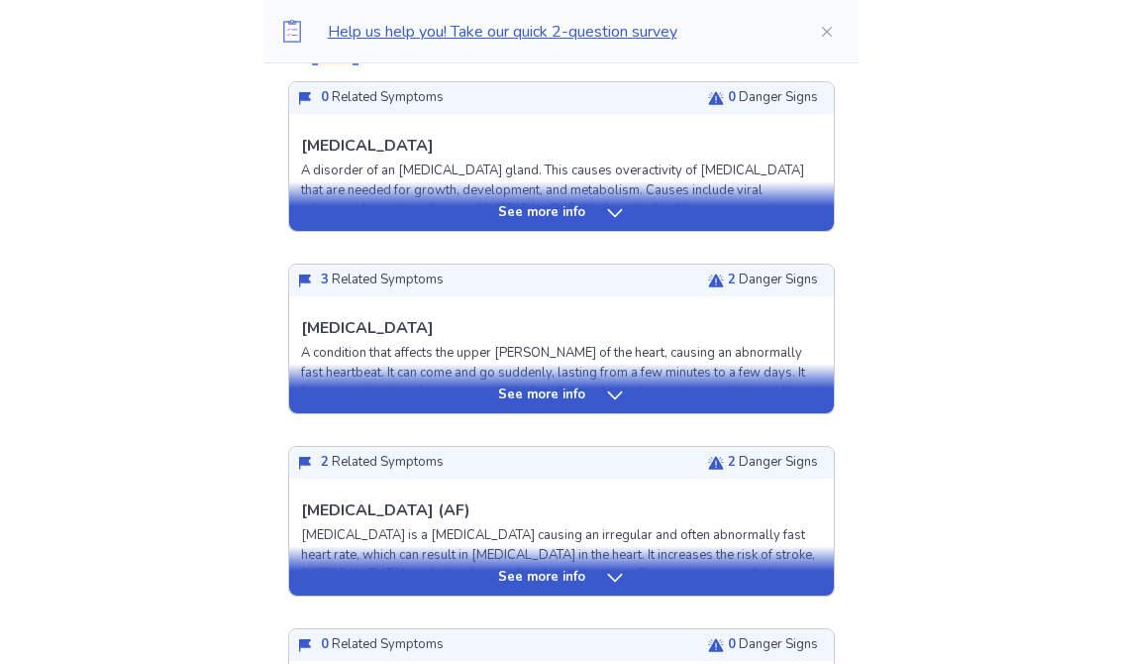
click at [594, 387] on div "See more info" at bounding box center [561, 396] width 545 height 20
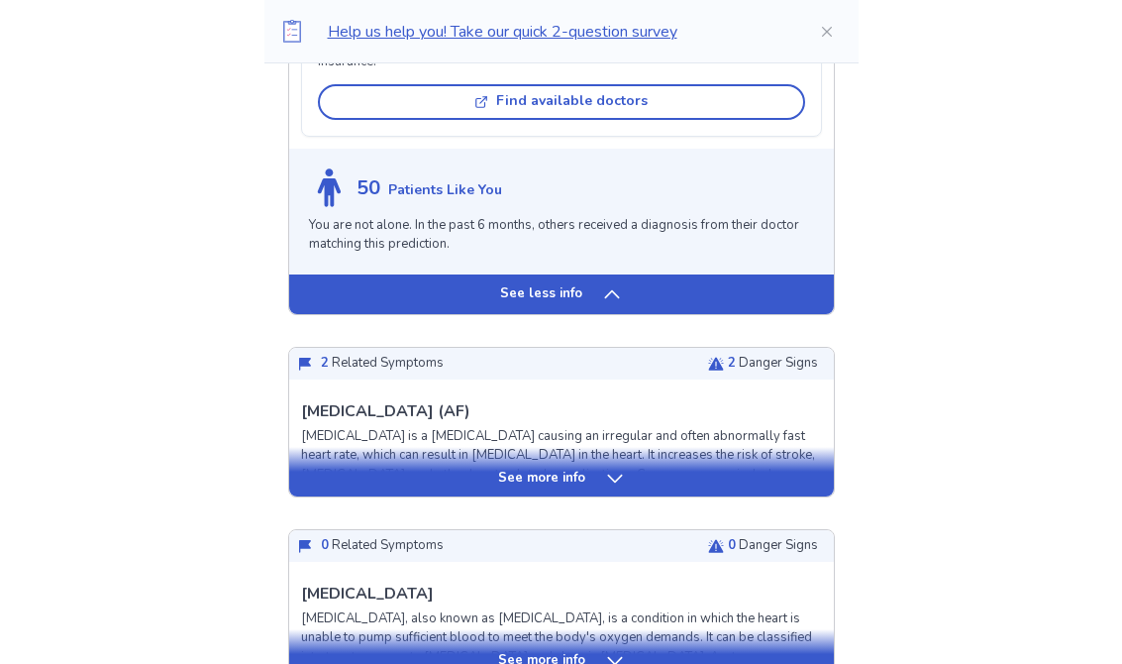
scroll to position [2036, 0]
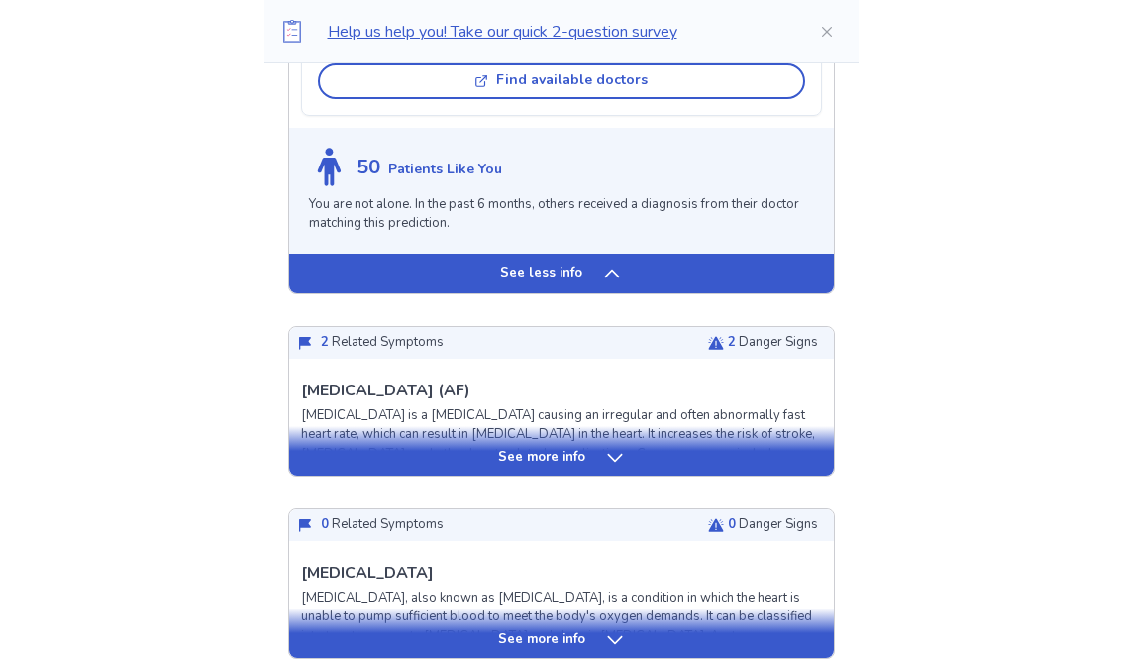
click at [616, 452] on icon at bounding box center [615, 458] width 20 height 20
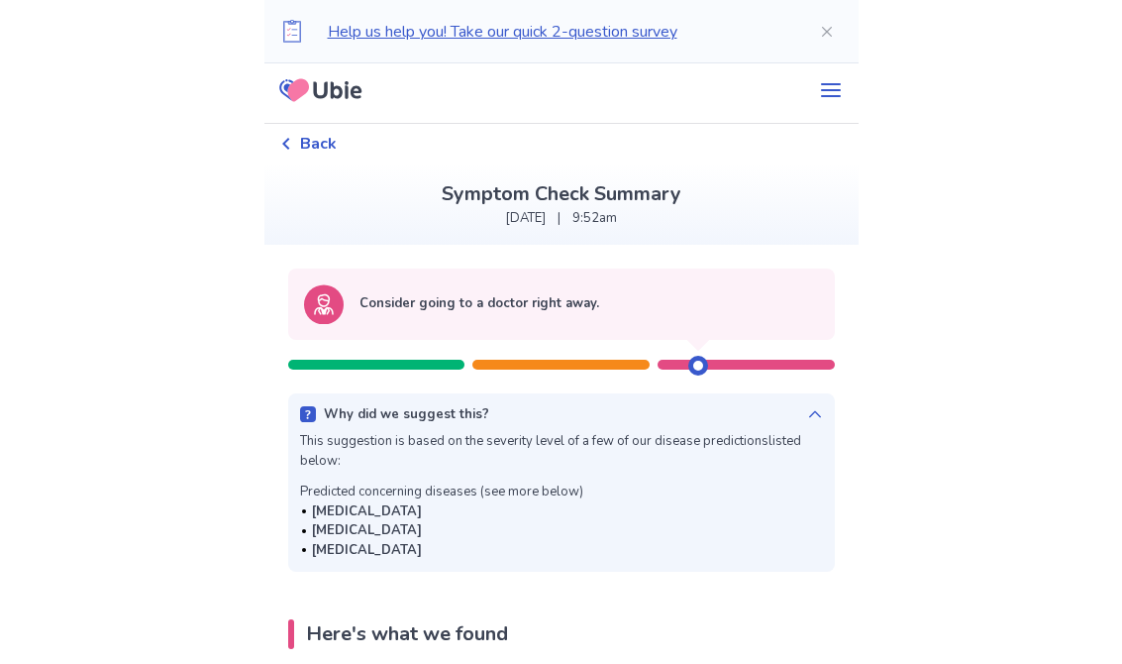
scroll to position [4, 0]
